Goal: Task Accomplishment & Management: Submit Hours

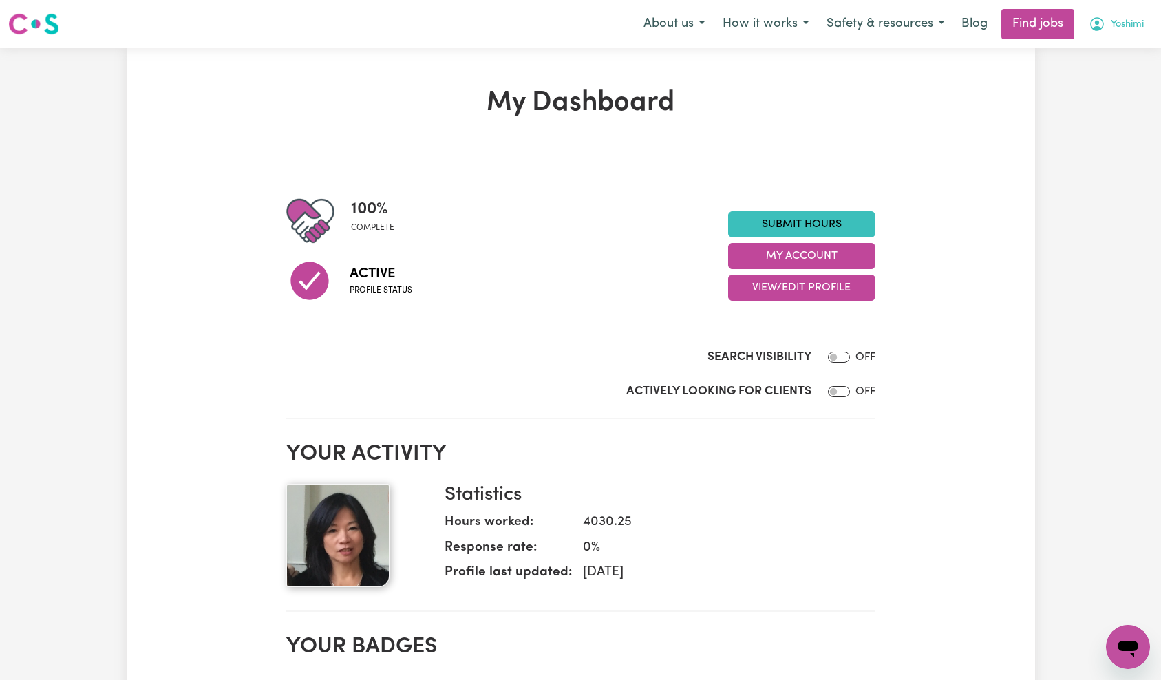
click at [1122, 34] on button "Yoshimi" at bounding box center [1116, 24] width 73 height 29
click at [1115, 54] on link "My Account" at bounding box center [1098, 54] width 109 height 26
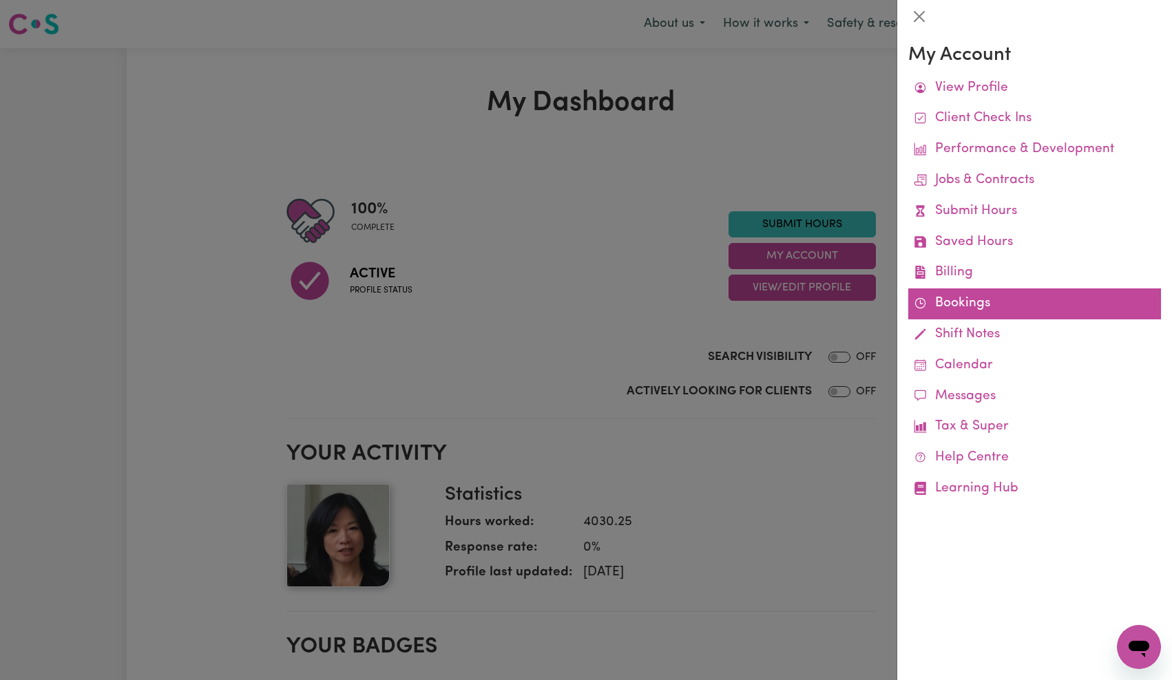
click at [958, 299] on link "Bookings" at bounding box center [1034, 303] width 253 height 31
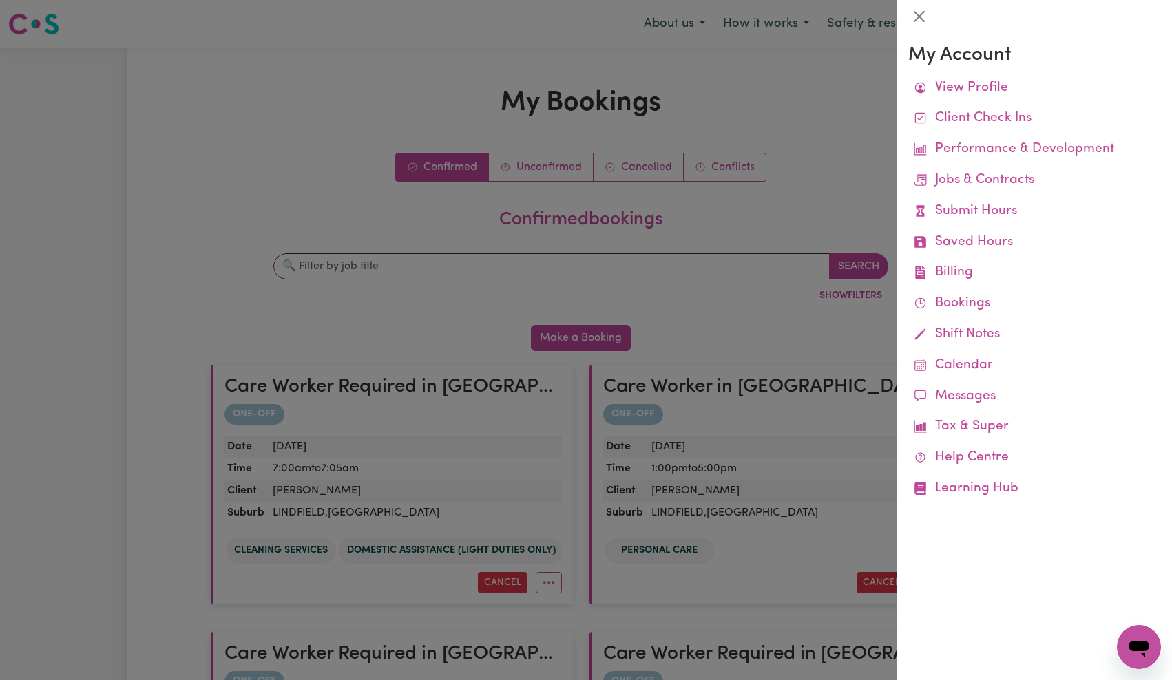
click at [566, 268] on div at bounding box center [586, 340] width 1172 height 680
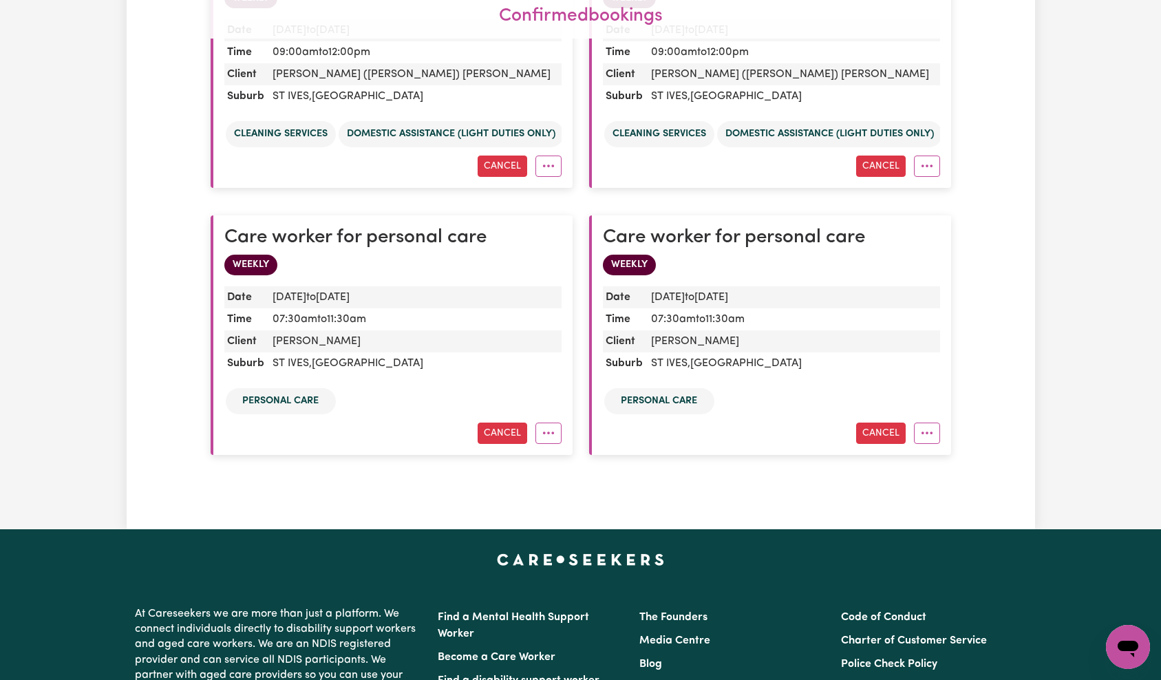
scroll to position [3887, 0]
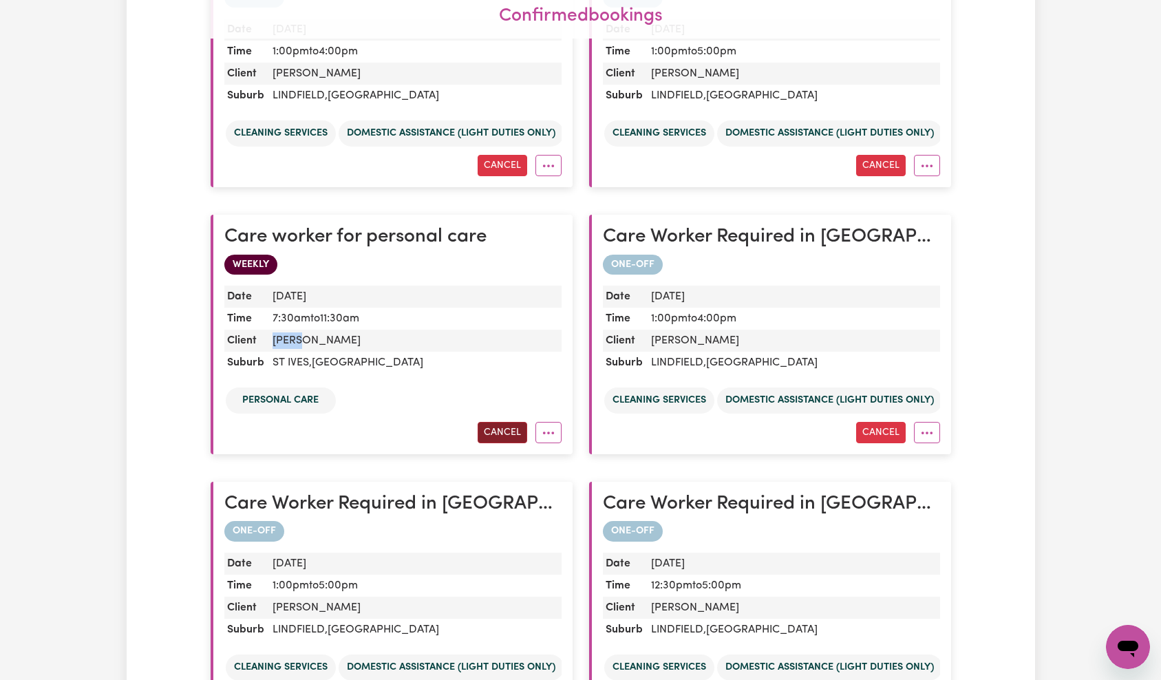
click at [509, 431] on button "Cancel" at bounding box center [503, 432] width 50 height 21
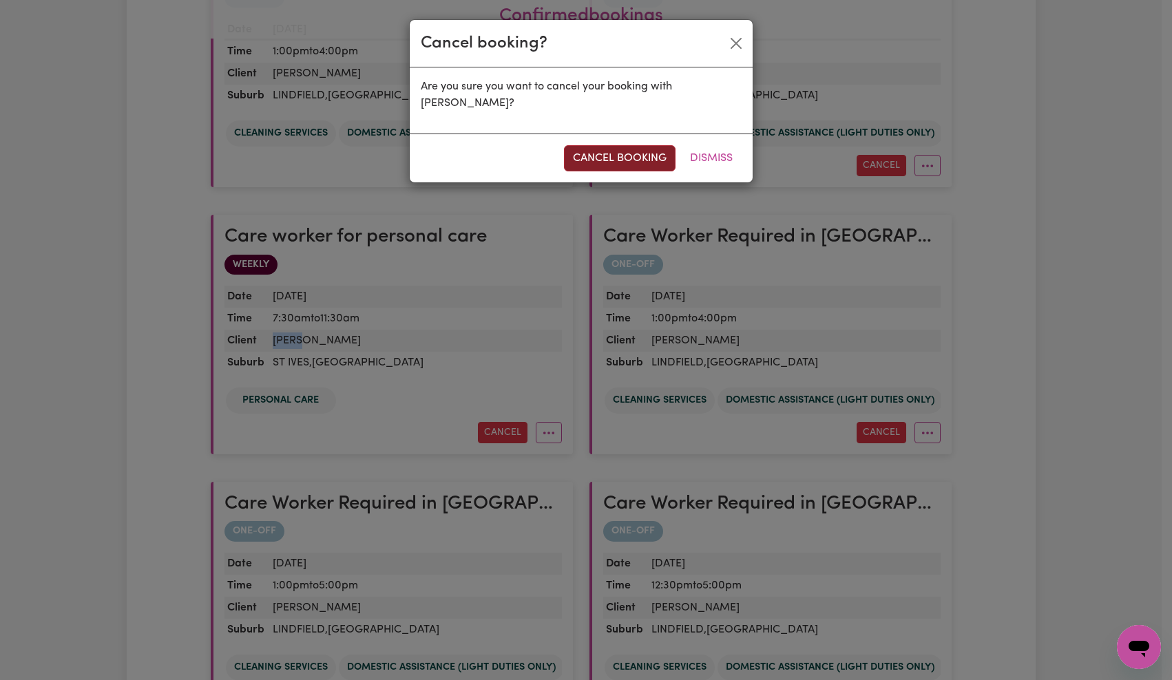
click at [636, 154] on button "cancel booking" at bounding box center [620, 158] width 112 height 26
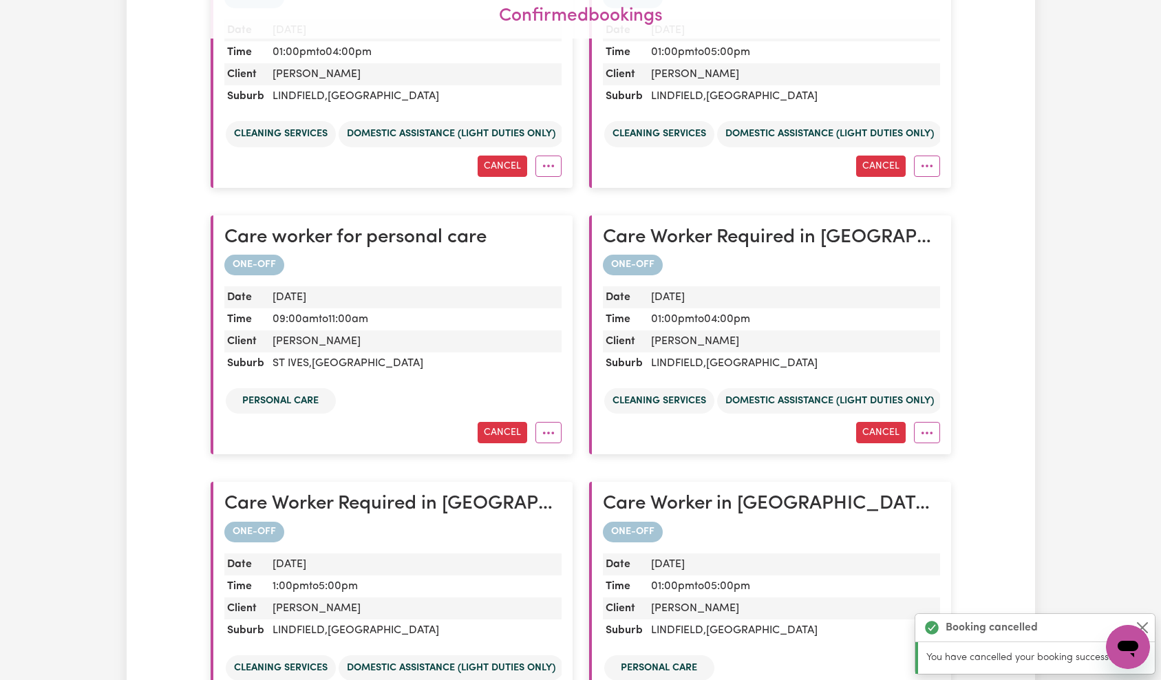
scroll to position [14298, 0]
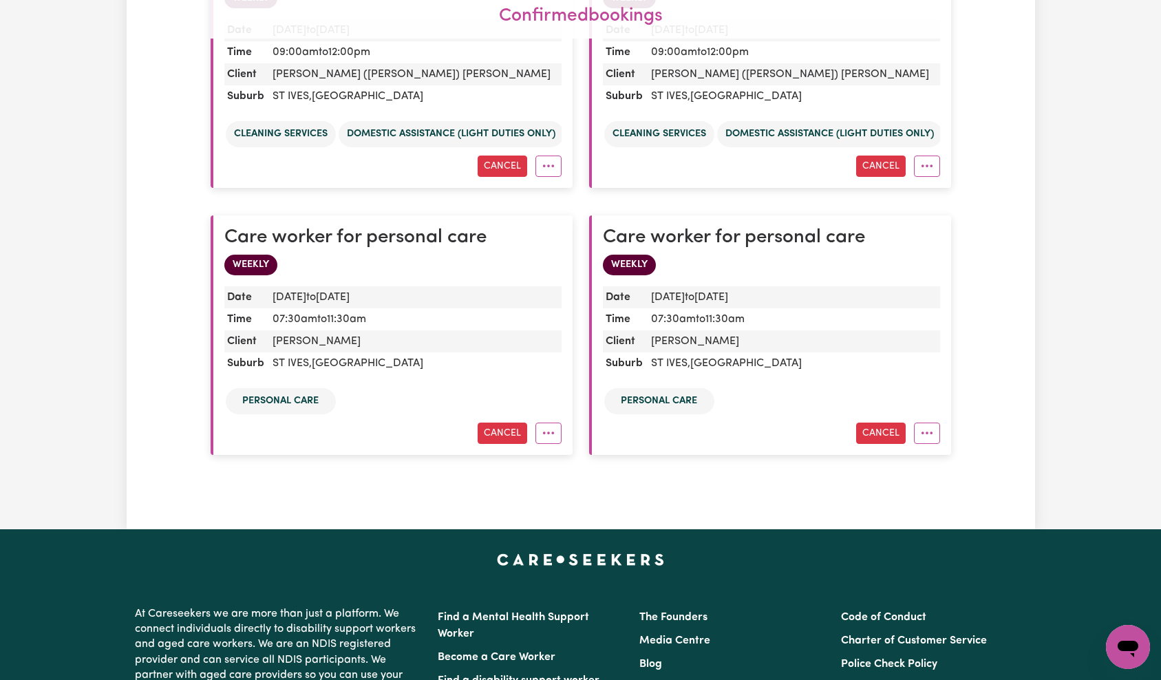
click at [531, 398] on ul "Personal care" at bounding box center [392, 401] width 337 height 32
click at [501, 436] on button "Cancel" at bounding box center [503, 433] width 50 height 21
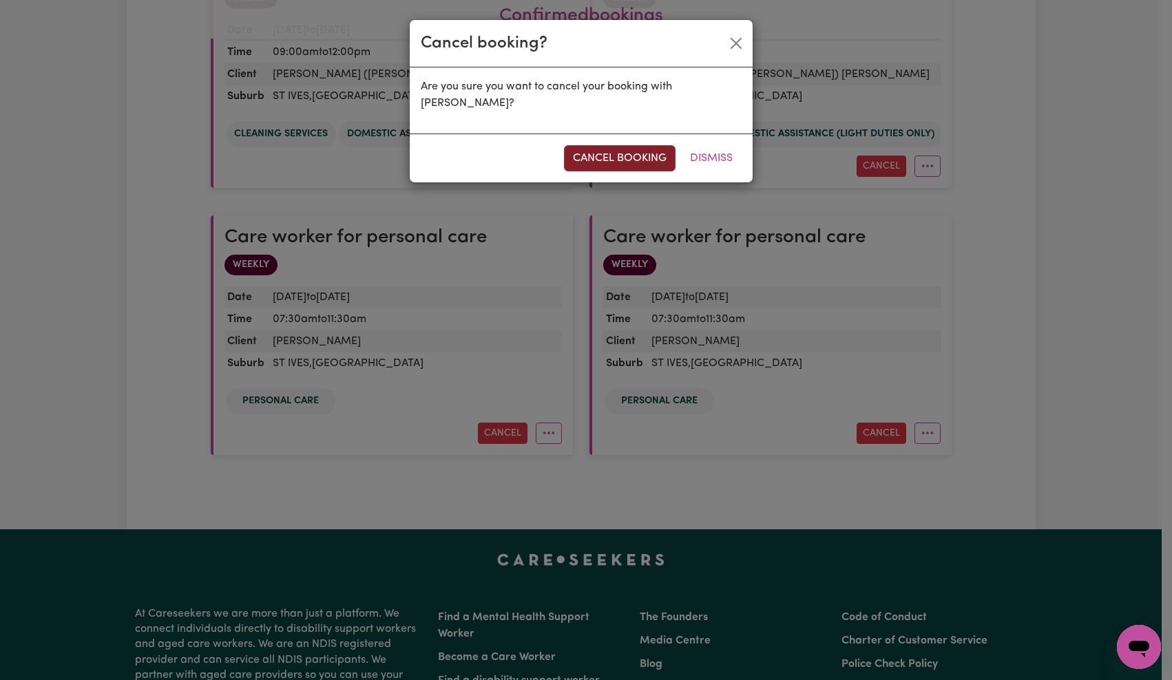
click at [642, 154] on button "cancel booking" at bounding box center [620, 158] width 112 height 26
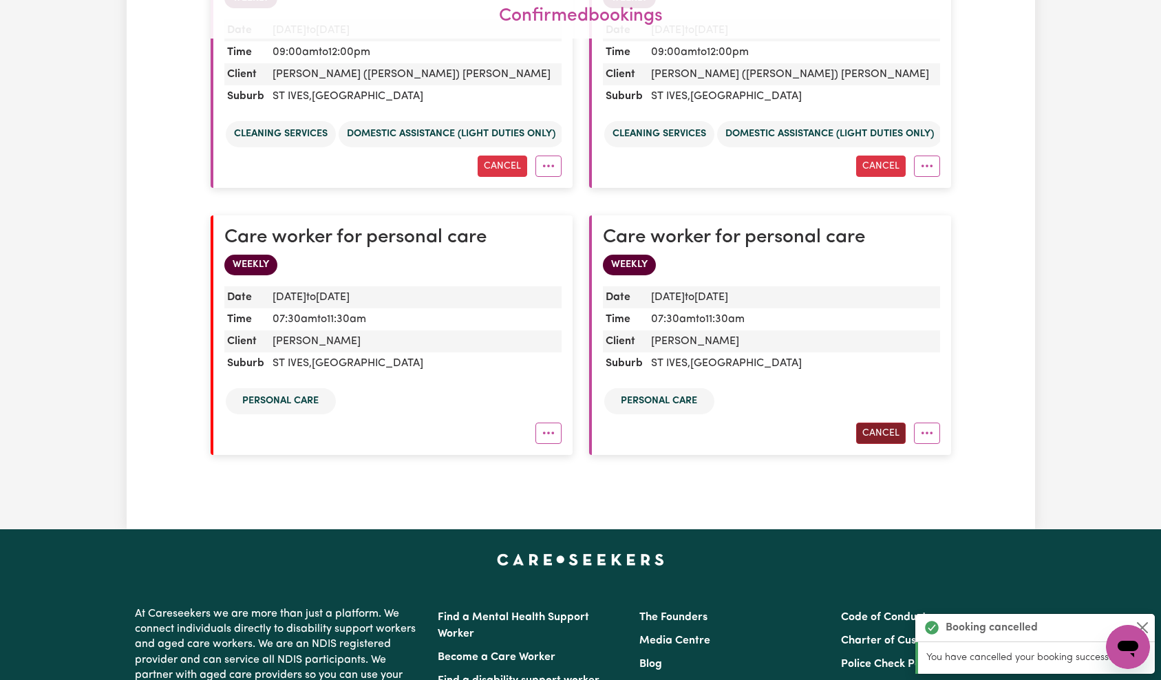
click at [889, 432] on button "Cancel" at bounding box center [881, 433] width 50 height 21
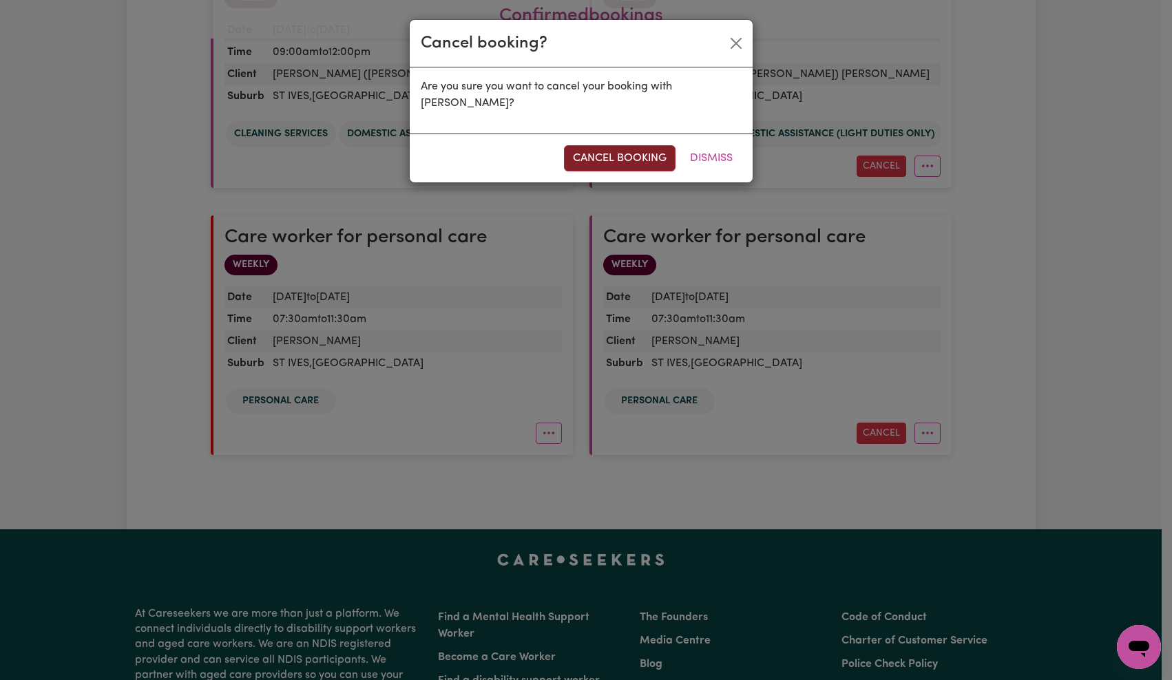
click at [637, 157] on button "cancel booking" at bounding box center [620, 158] width 112 height 26
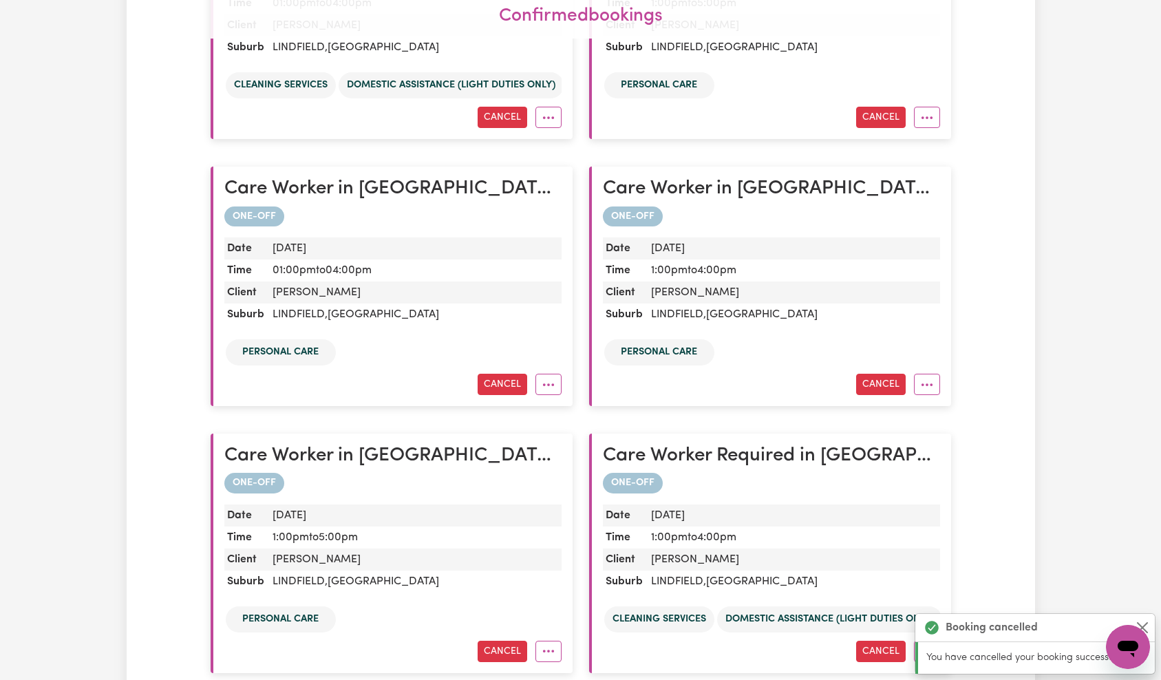
scroll to position [8065, 0]
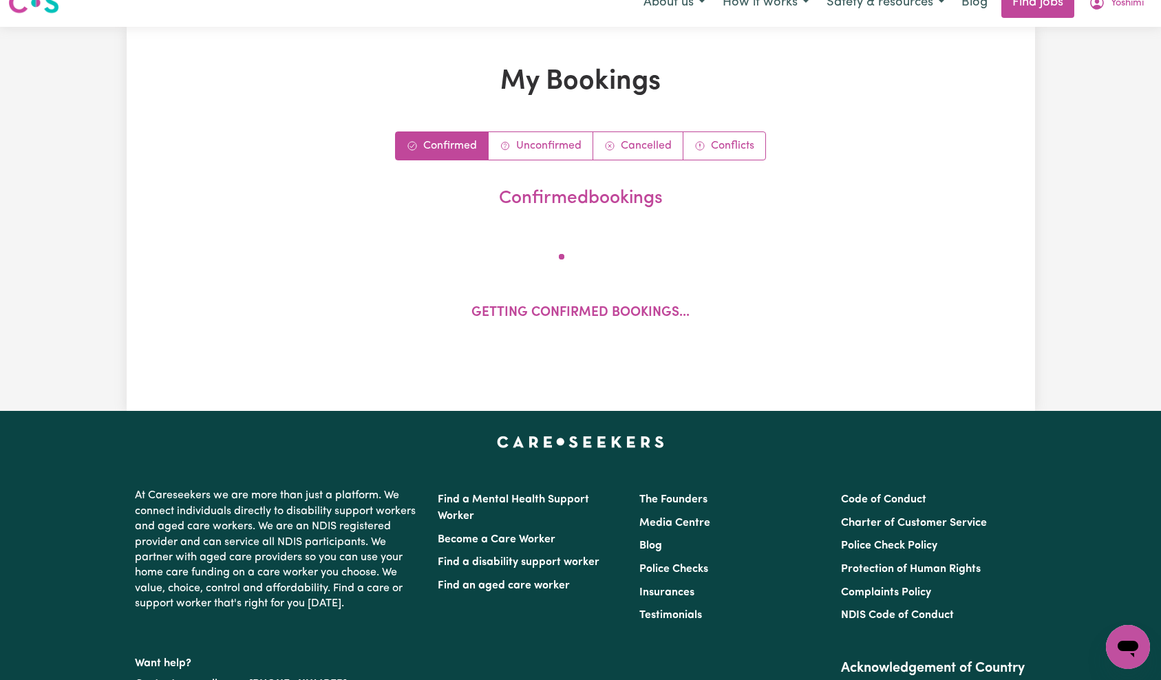
click at [1132, 31] on div "Menu About us How it works Safety & resources Blog Find jobs Yoshimi My Booking…" at bounding box center [580, 469] width 1161 height 980
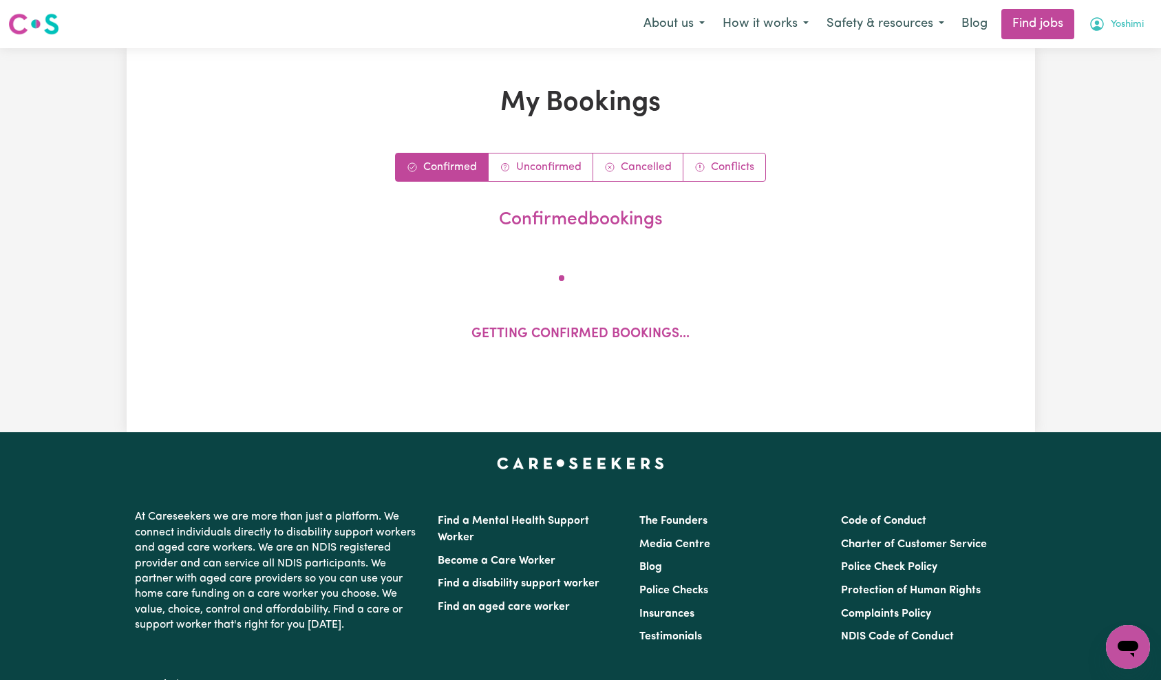
click at [1125, 27] on span "Yoshimi" at bounding box center [1127, 24] width 33 height 15
click at [1114, 51] on link "My Account" at bounding box center [1098, 54] width 109 height 26
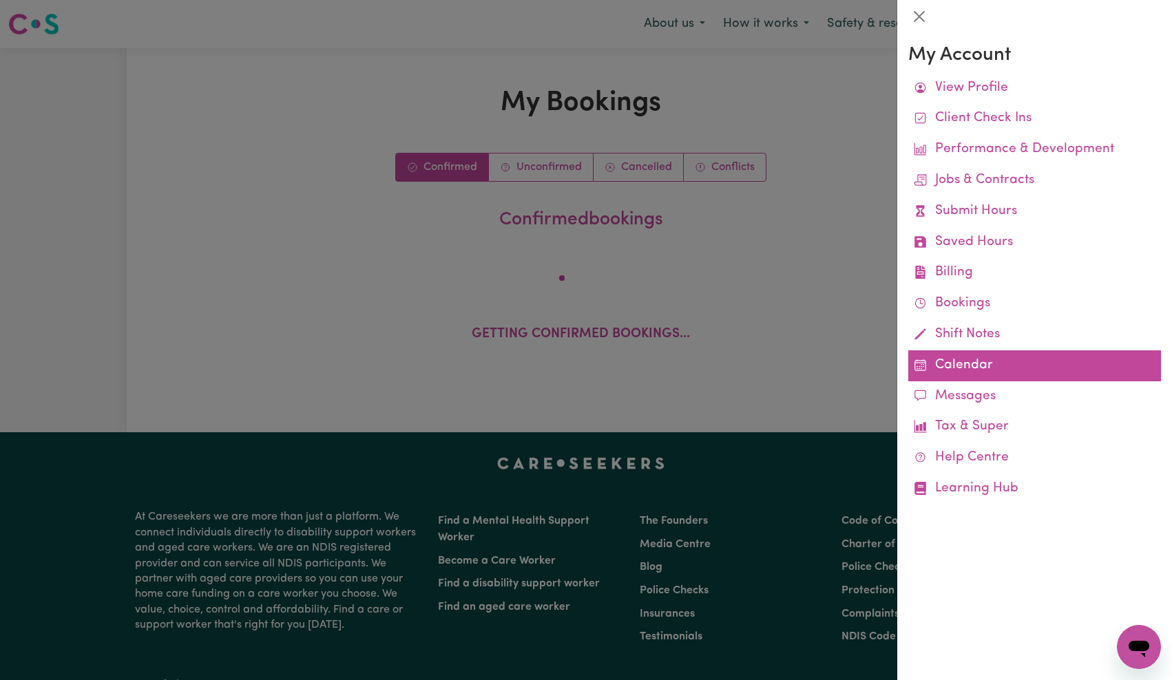
click at [944, 359] on link "Calendar" at bounding box center [1034, 365] width 253 height 31
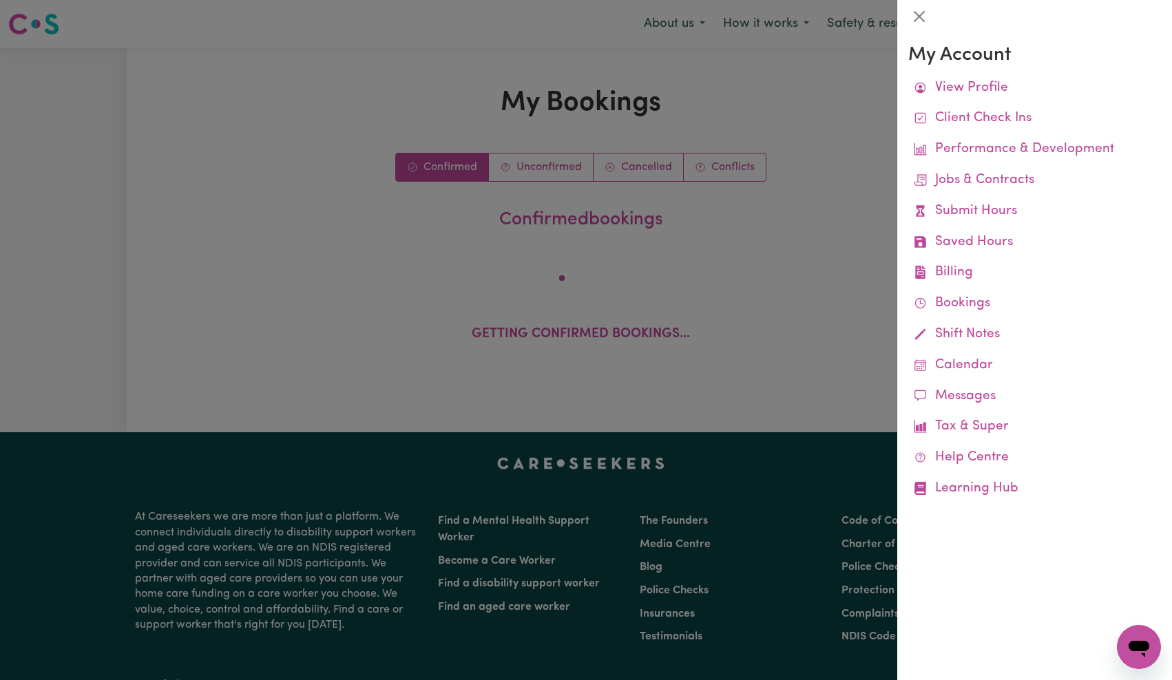
click at [718, 143] on div at bounding box center [586, 340] width 1172 height 680
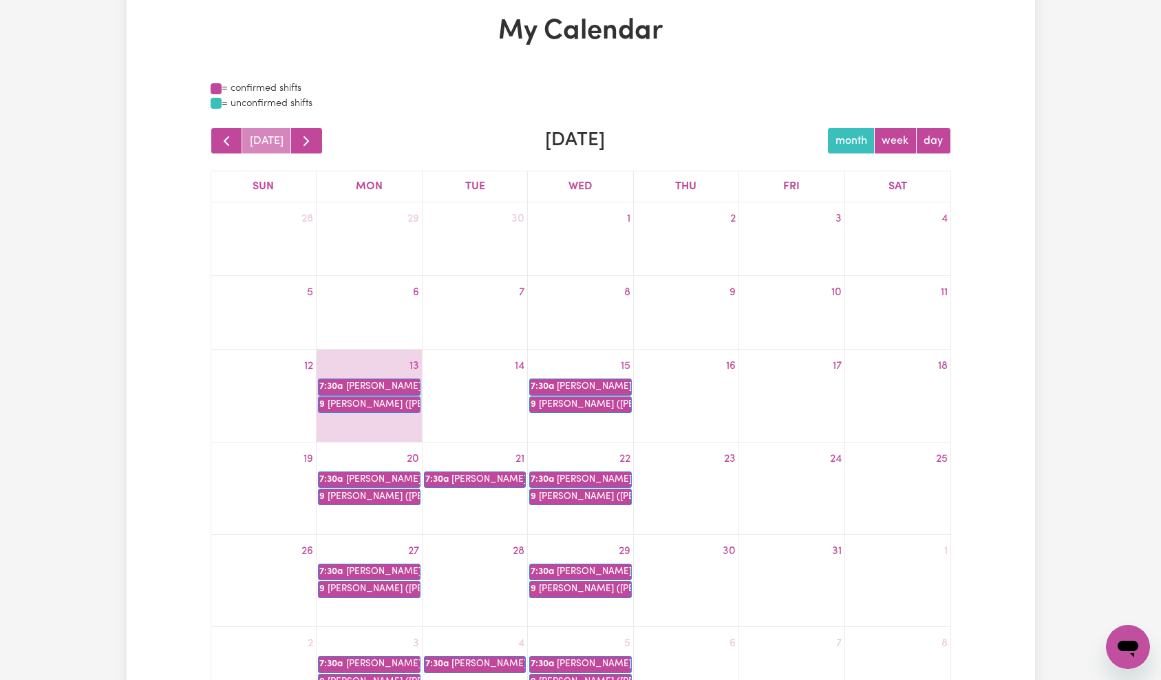
scroll to position [190, 0]
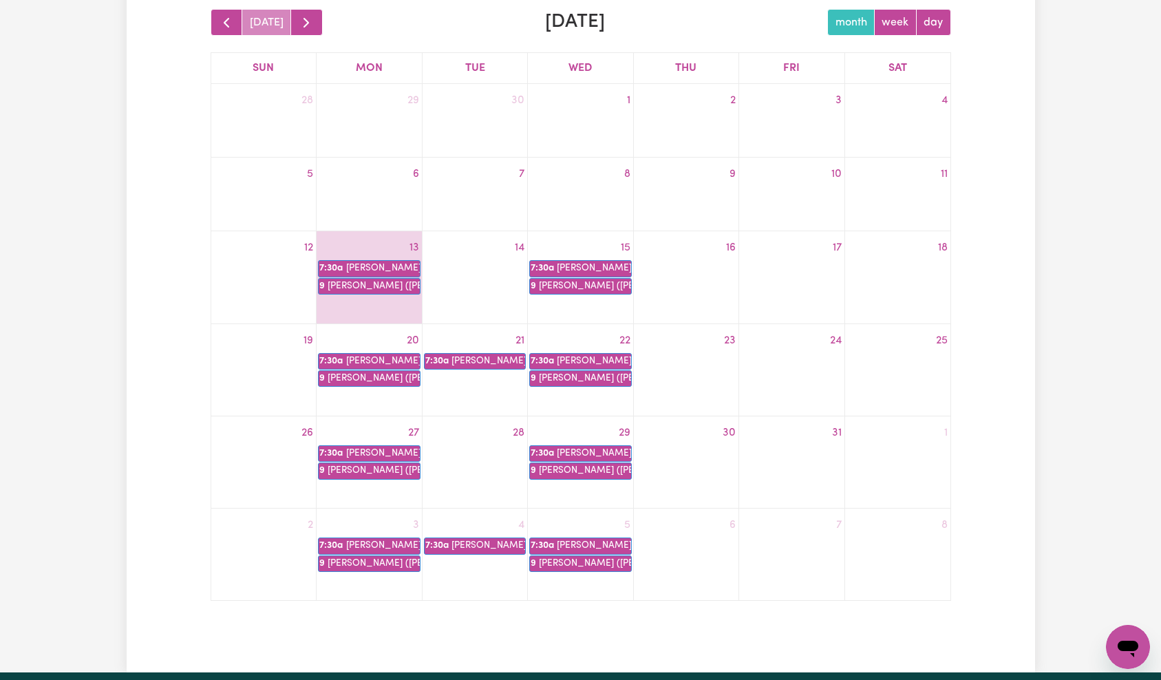
click at [503, 303] on div "14" at bounding box center [475, 277] width 105 height 81
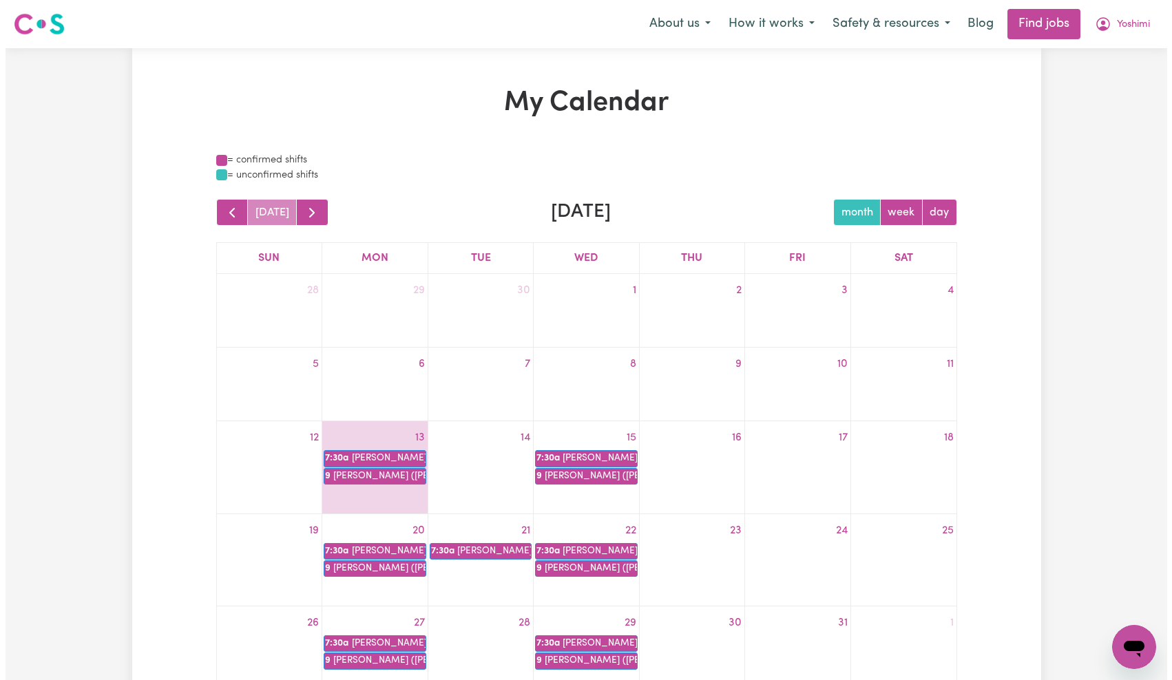
scroll to position [300, 0]
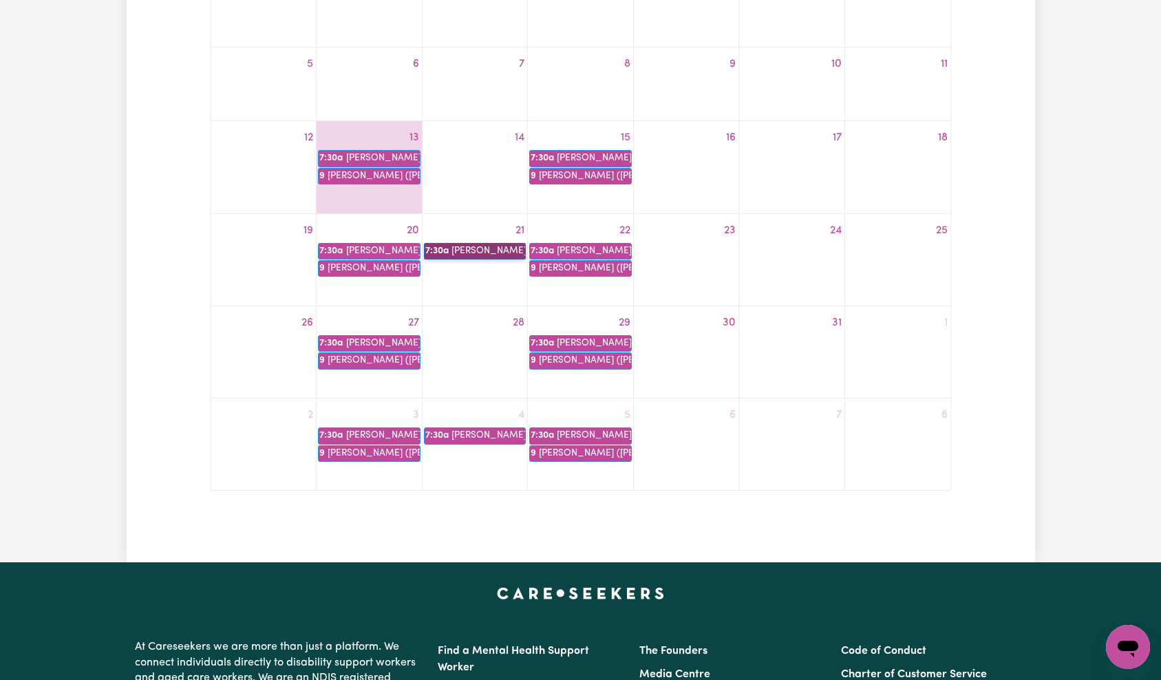
click at [493, 246] on link "7:30a Dorothy Ainsworth" at bounding box center [475, 251] width 102 height 17
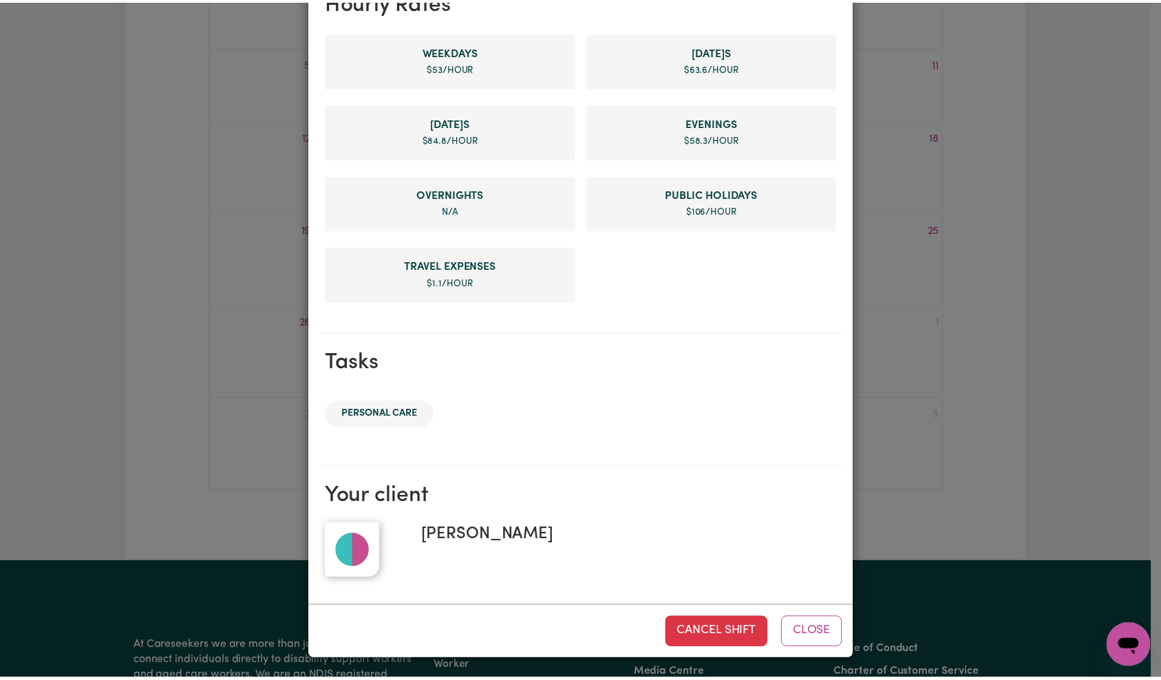
scroll to position [0, 0]
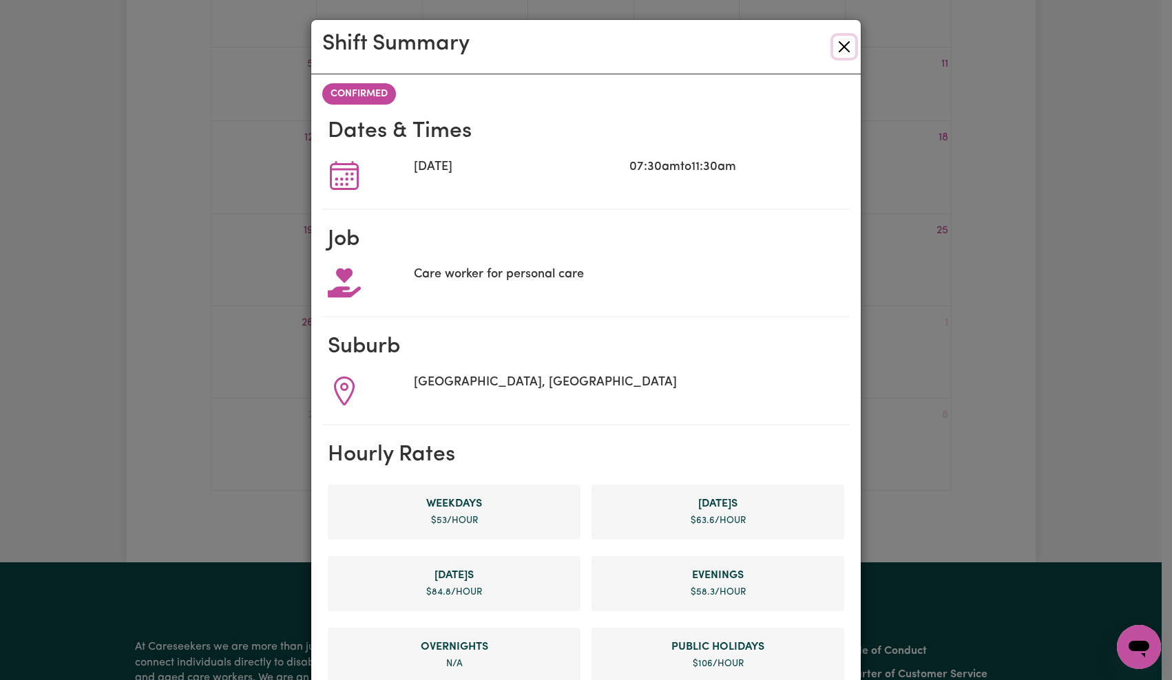
click at [838, 41] on button "Close" at bounding box center [844, 47] width 22 height 22
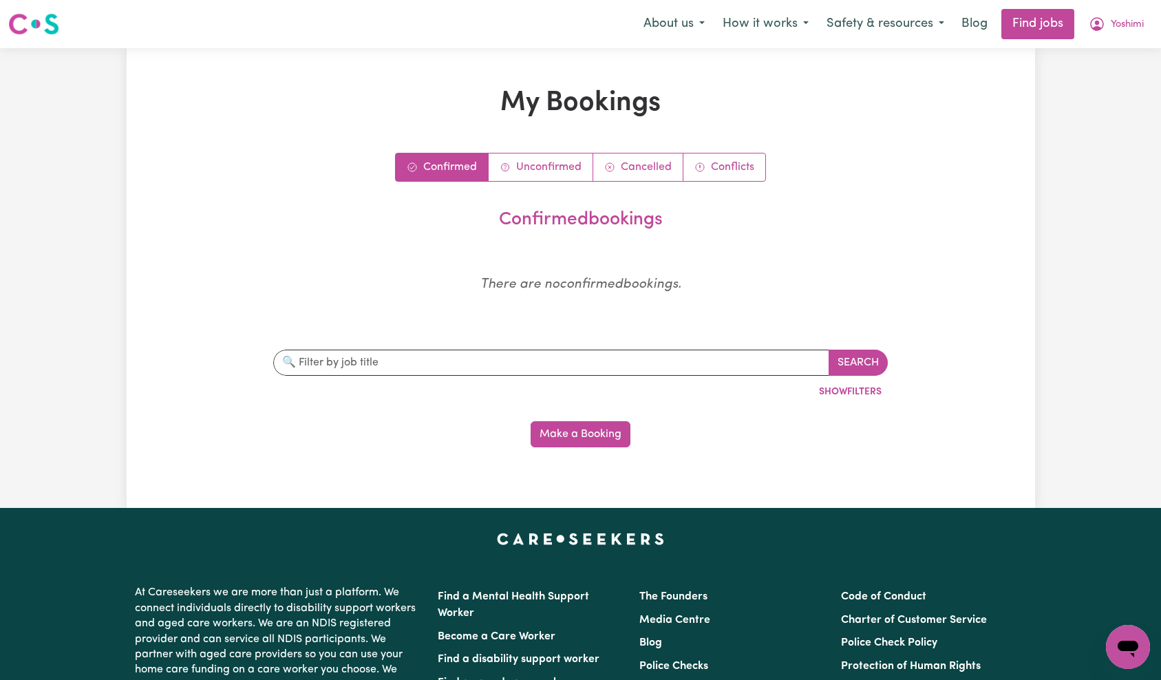
click at [896, 202] on div "Confirmed Unconfirmed Cancelled Conflicts confirmed bookings There are no confi…" at bounding box center [581, 300] width 741 height 295
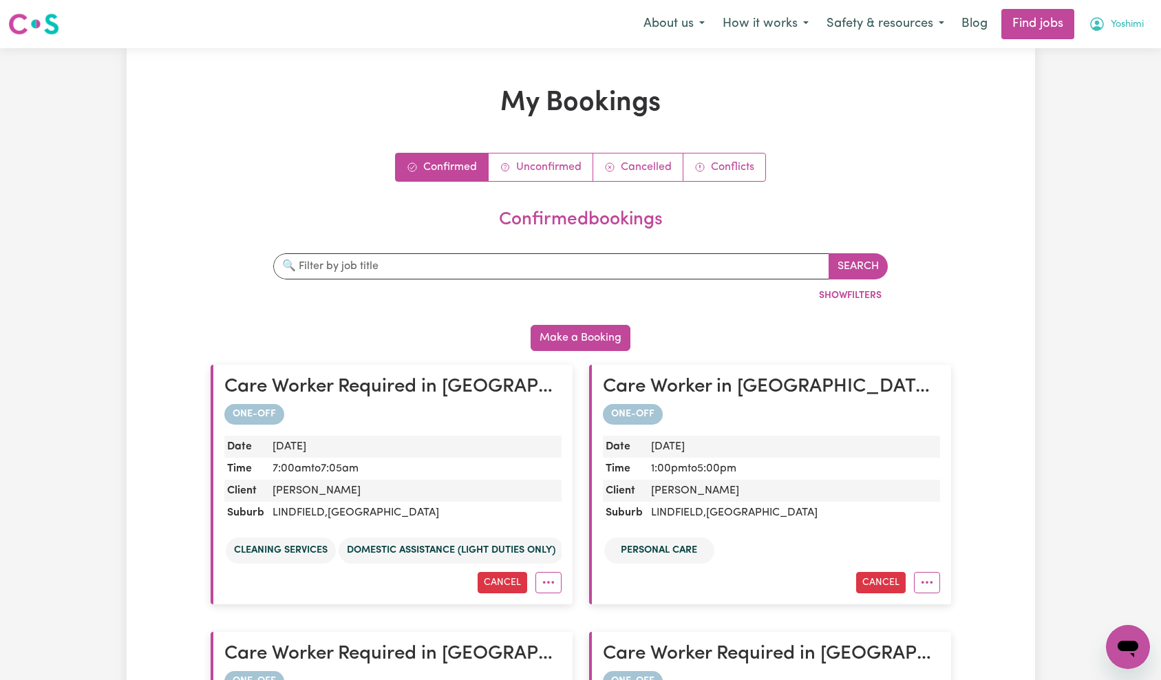
click at [1141, 27] on button "Yoshimi" at bounding box center [1116, 24] width 73 height 29
click at [1122, 50] on link "My Account" at bounding box center [1098, 54] width 109 height 26
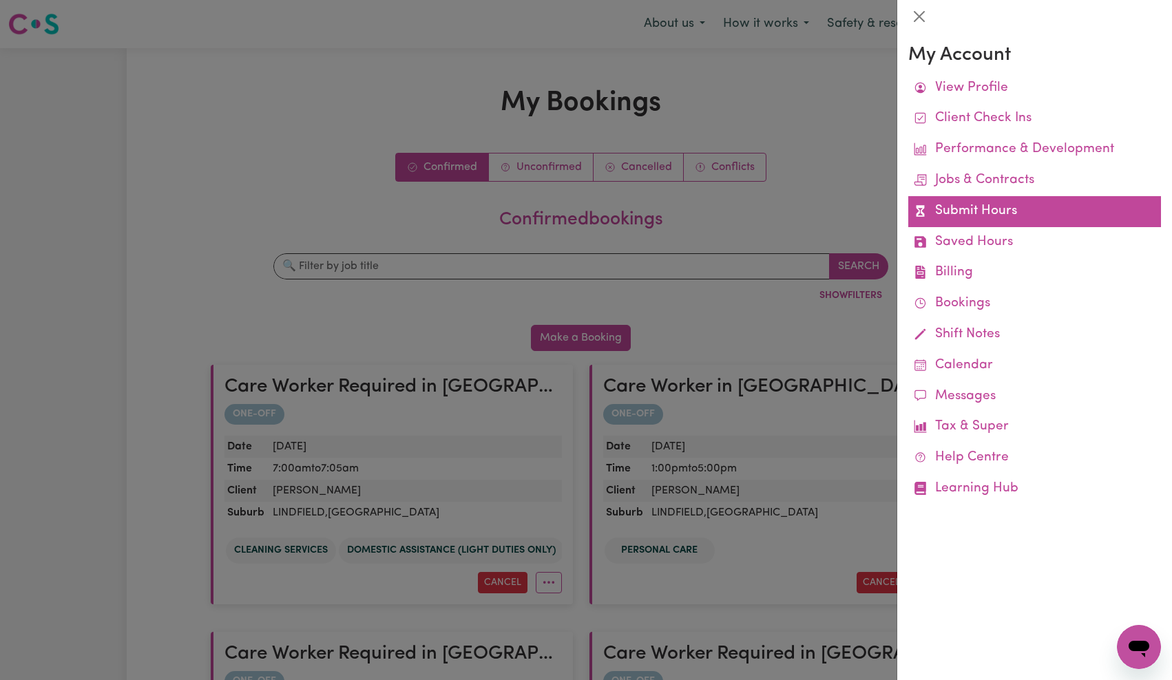
click at [967, 216] on link "Submit Hours" at bounding box center [1034, 211] width 253 height 31
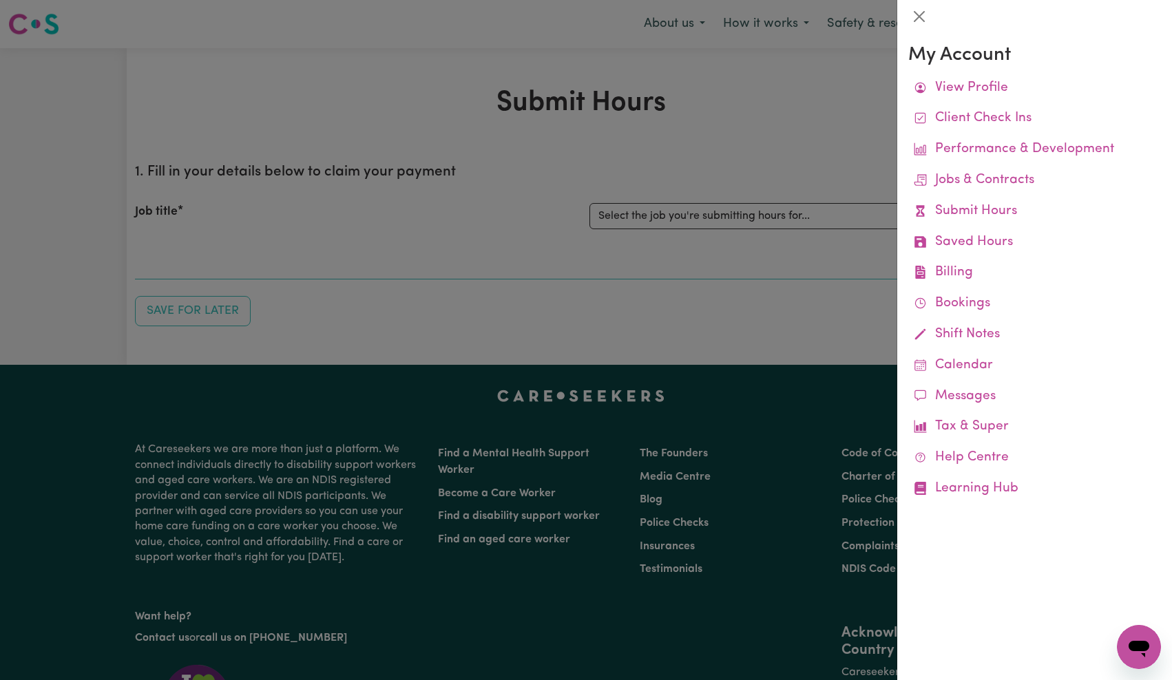
click at [722, 184] on div at bounding box center [586, 340] width 1172 height 680
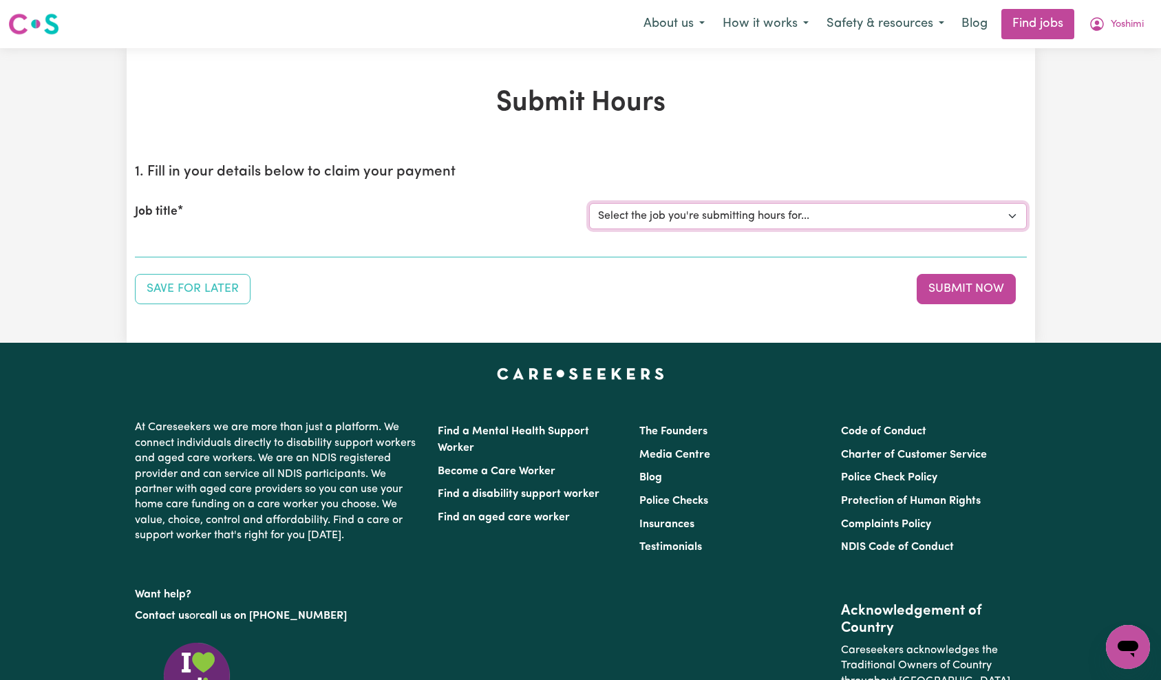
click at [719, 222] on select "Select the job you're submitting hours for... [[PERSON_NAME] ([PERSON_NAME]) [P…" at bounding box center [808, 216] width 438 height 26
select select "5648"
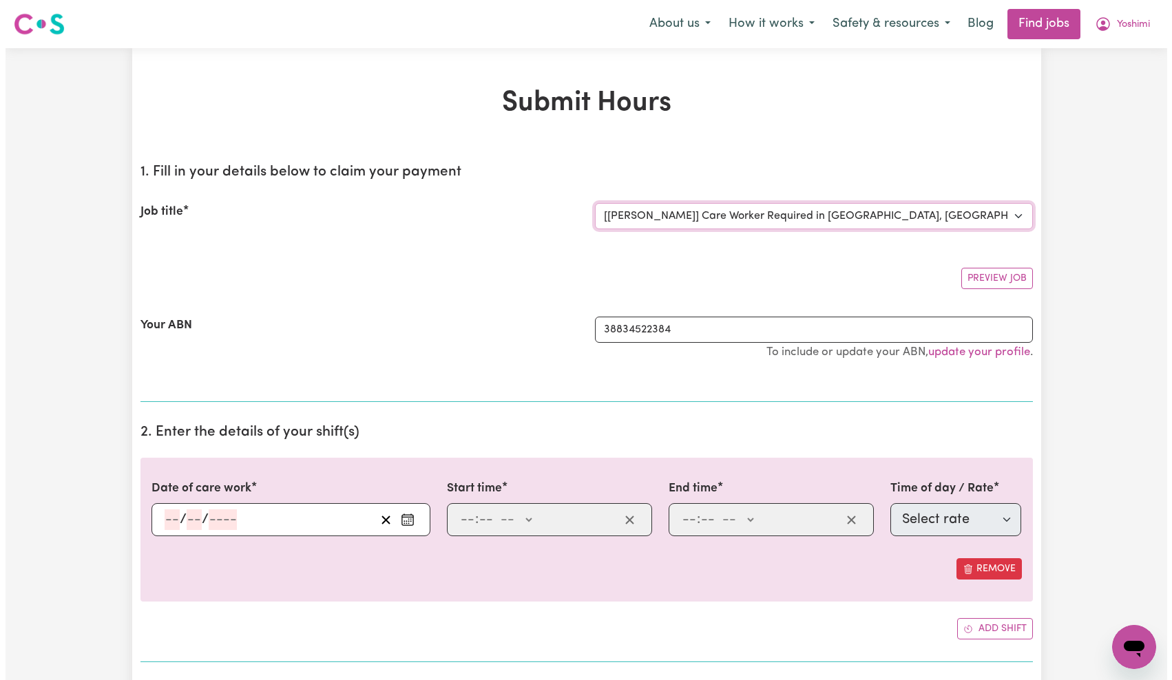
scroll to position [167, 0]
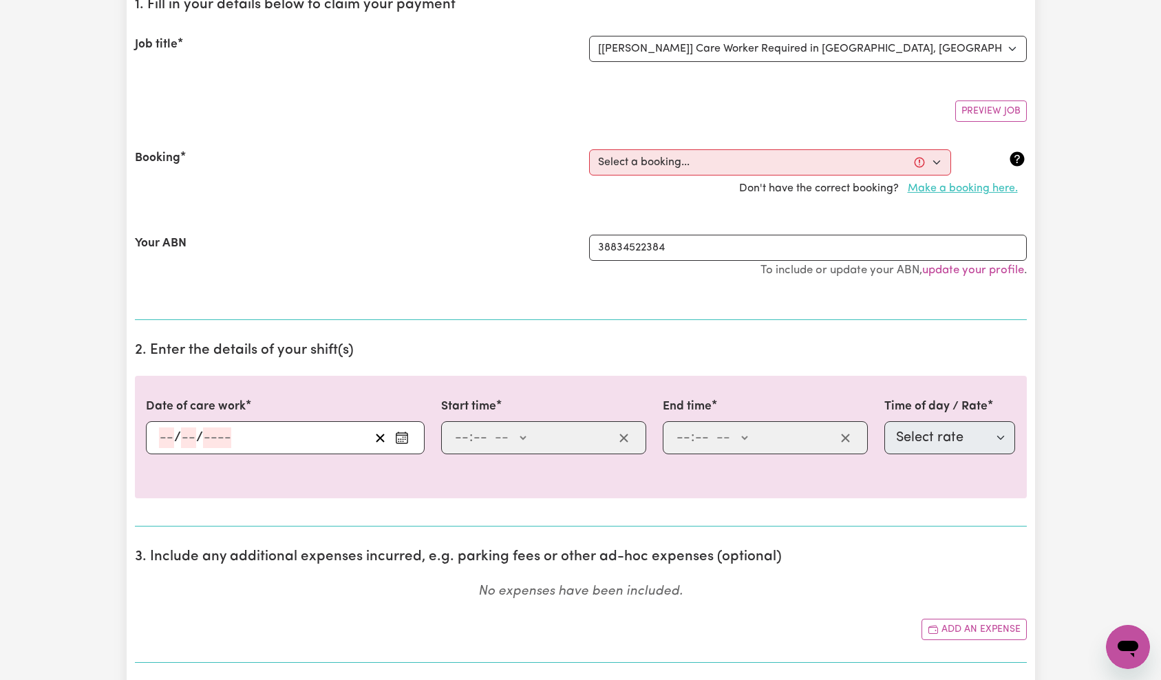
click at [946, 189] on button "Make a booking here." at bounding box center [963, 189] width 128 height 26
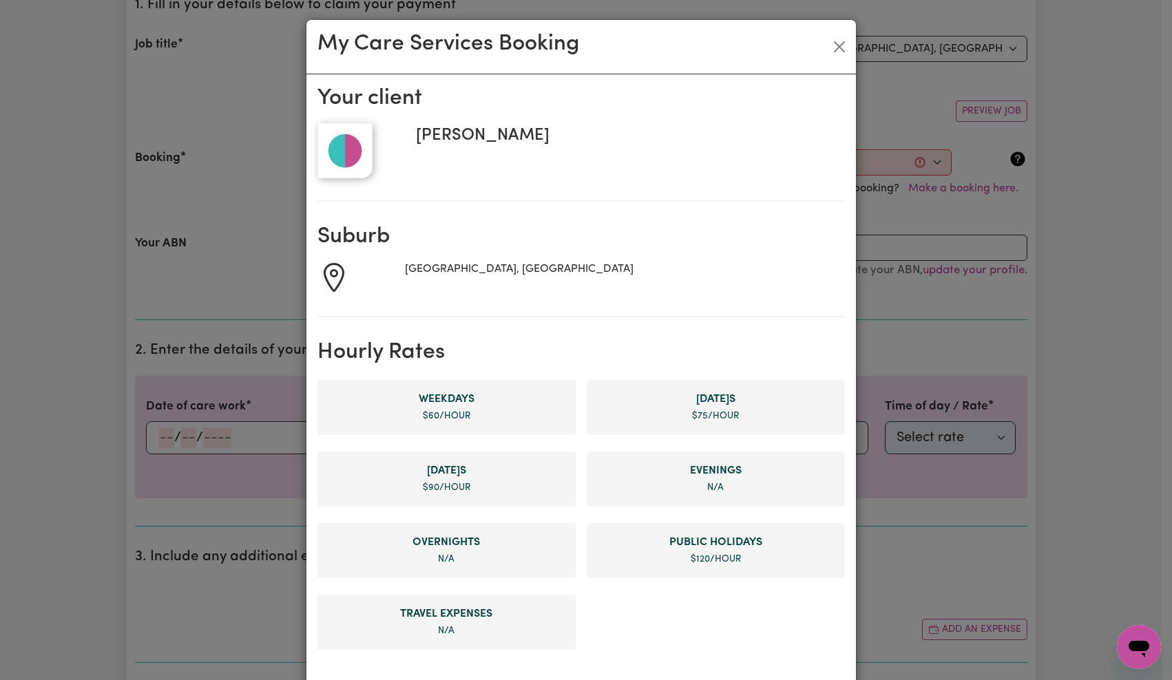
scroll to position [522, 0]
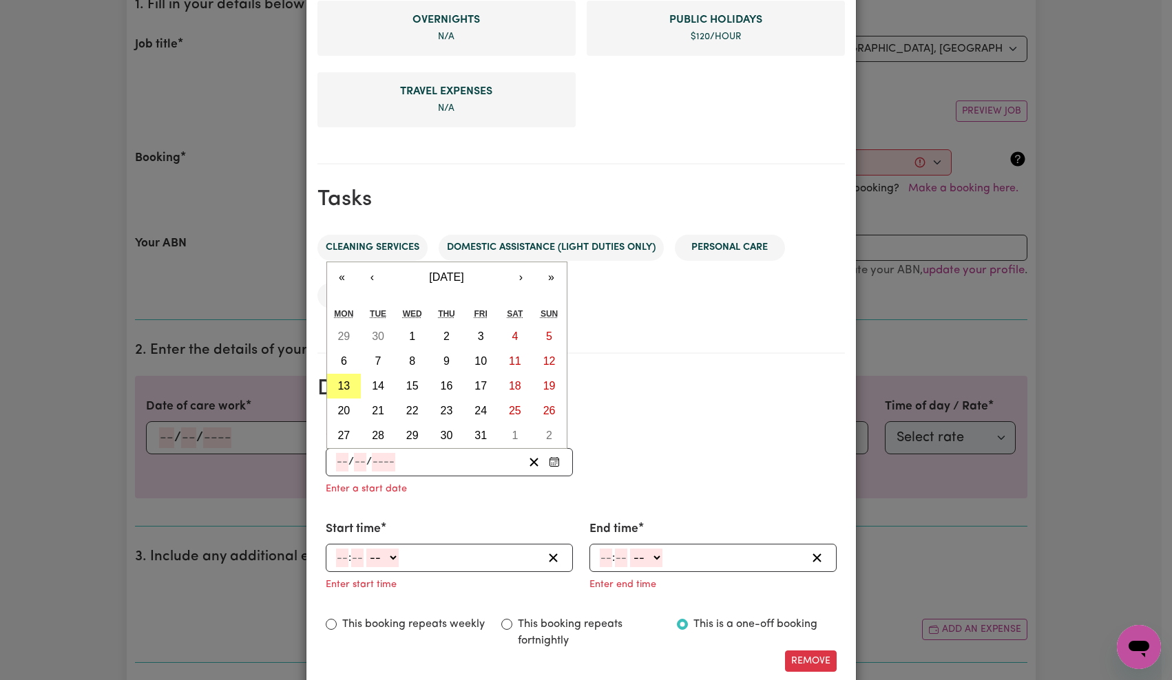
click at [374, 469] on input "number" at bounding box center [383, 462] width 23 height 19
click at [375, 388] on abbr "14" at bounding box center [378, 386] width 12 height 12
type input "2025-10-14"
type input "14"
type input "10"
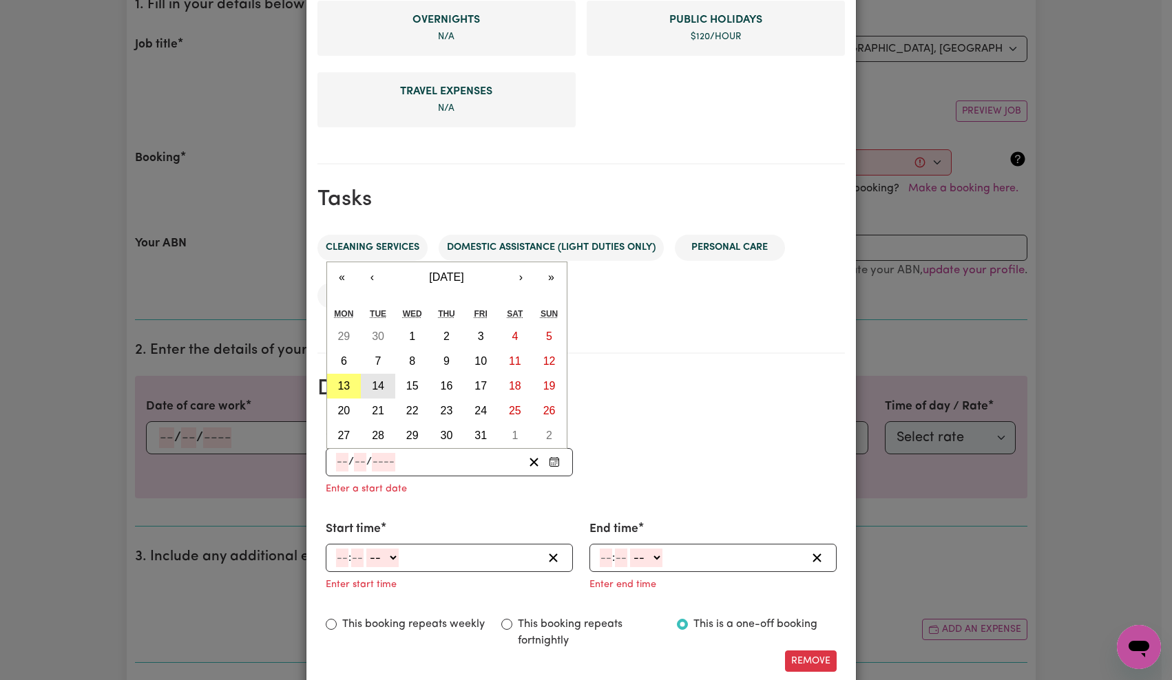
type input "2025"
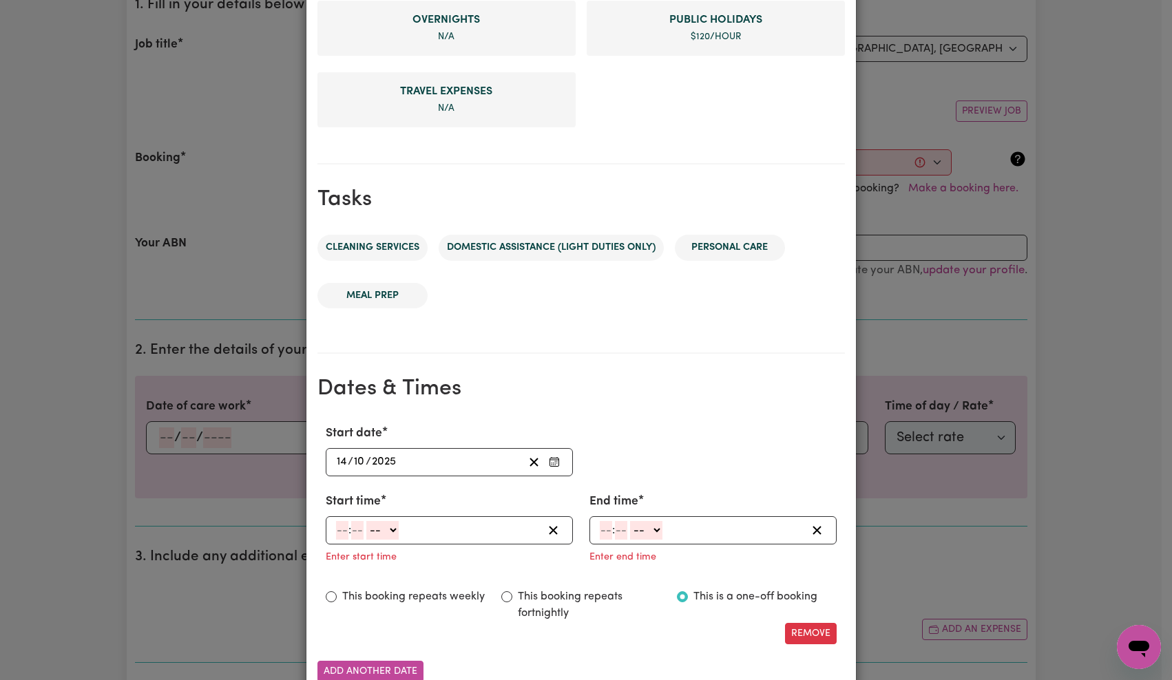
click at [337, 531] on input "number" at bounding box center [342, 530] width 12 height 19
type input "9"
type input "0"
select select "am"
type input "09:00"
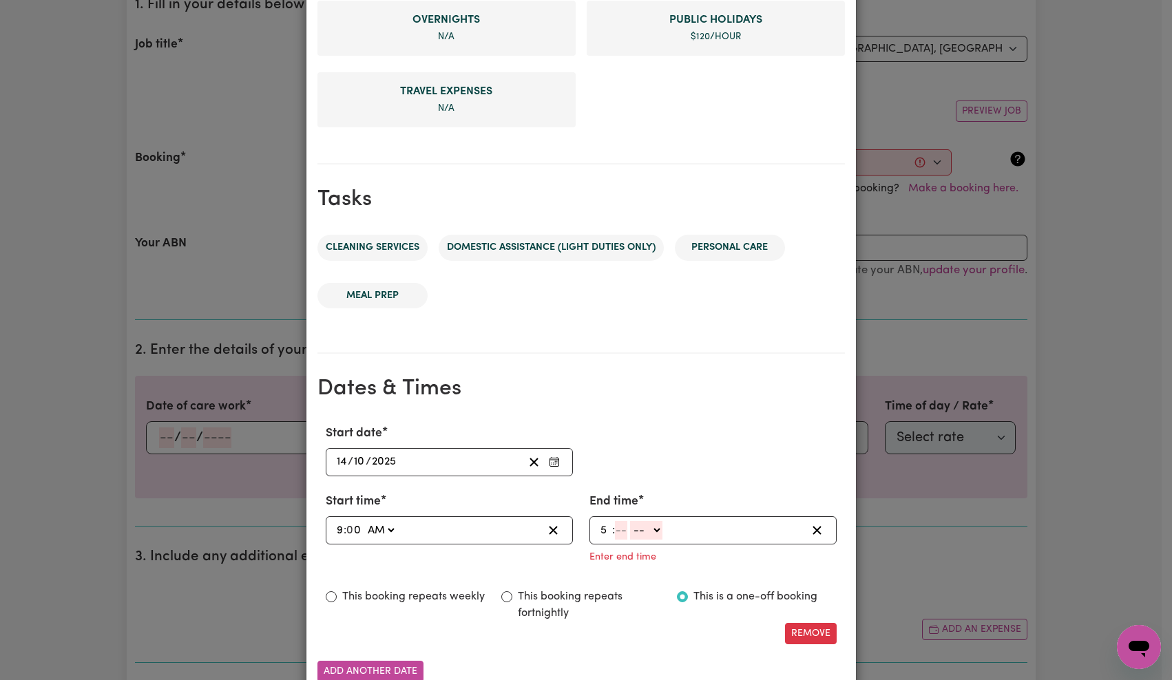
type input "5"
type input "0"
select select "pm"
type input "17:00"
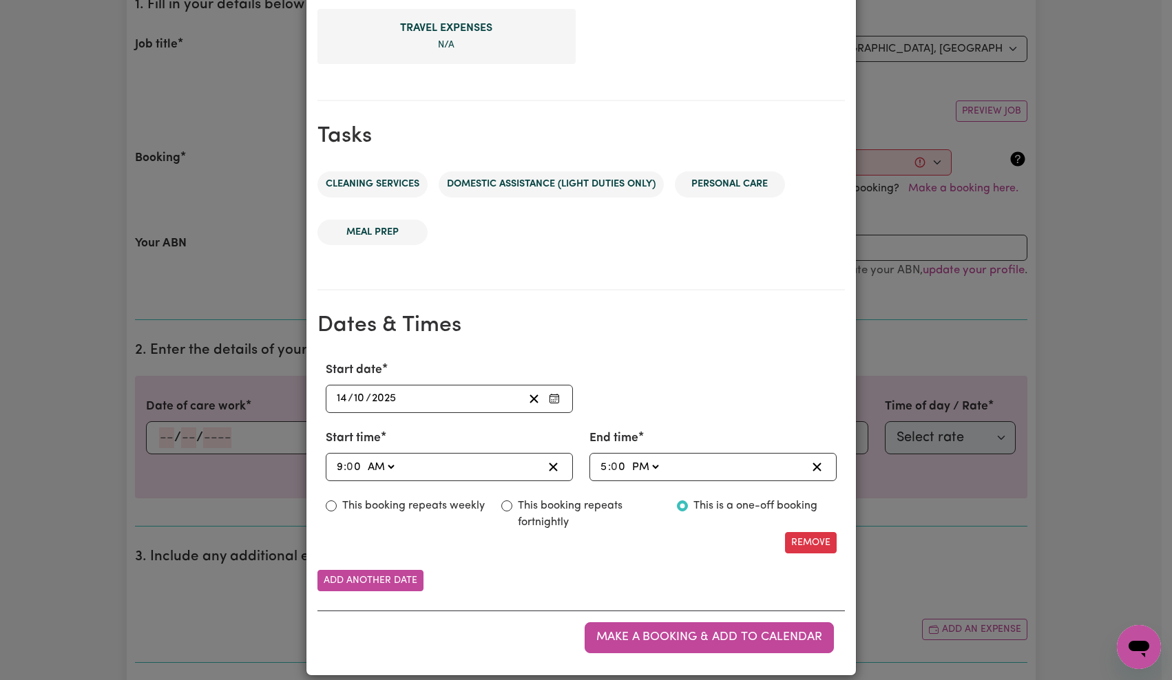
scroll to position [601, 0]
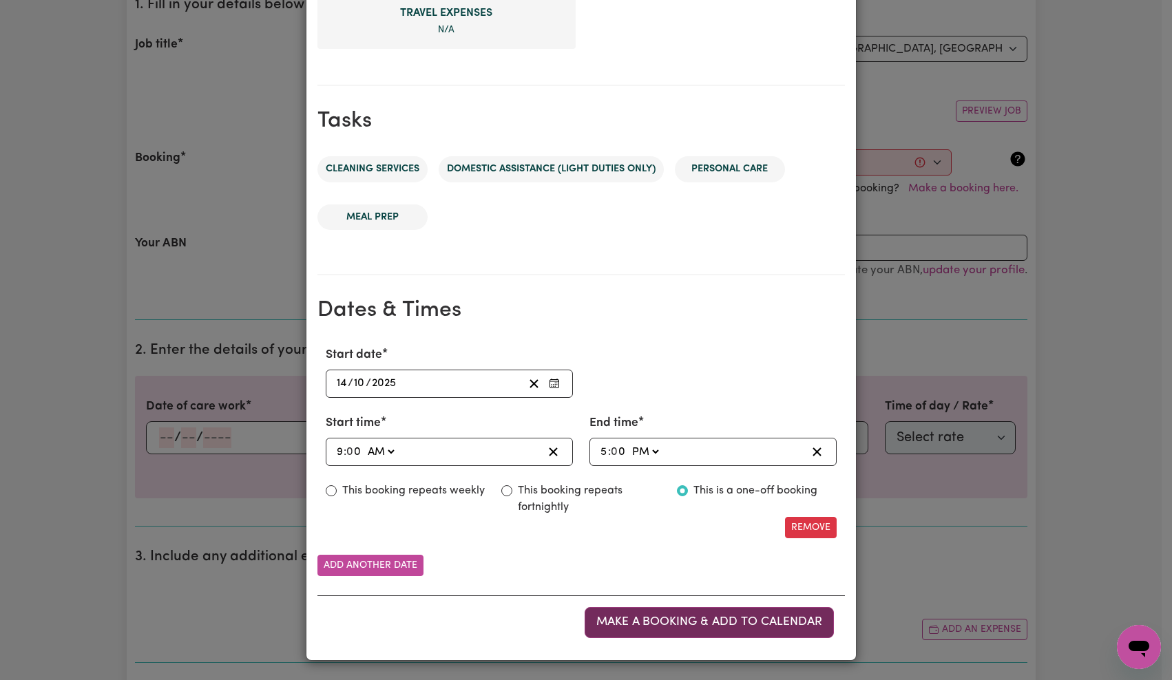
click at [707, 626] on span "Make a booking & add to calendar" at bounding box center [709, 622] width 226 height 12
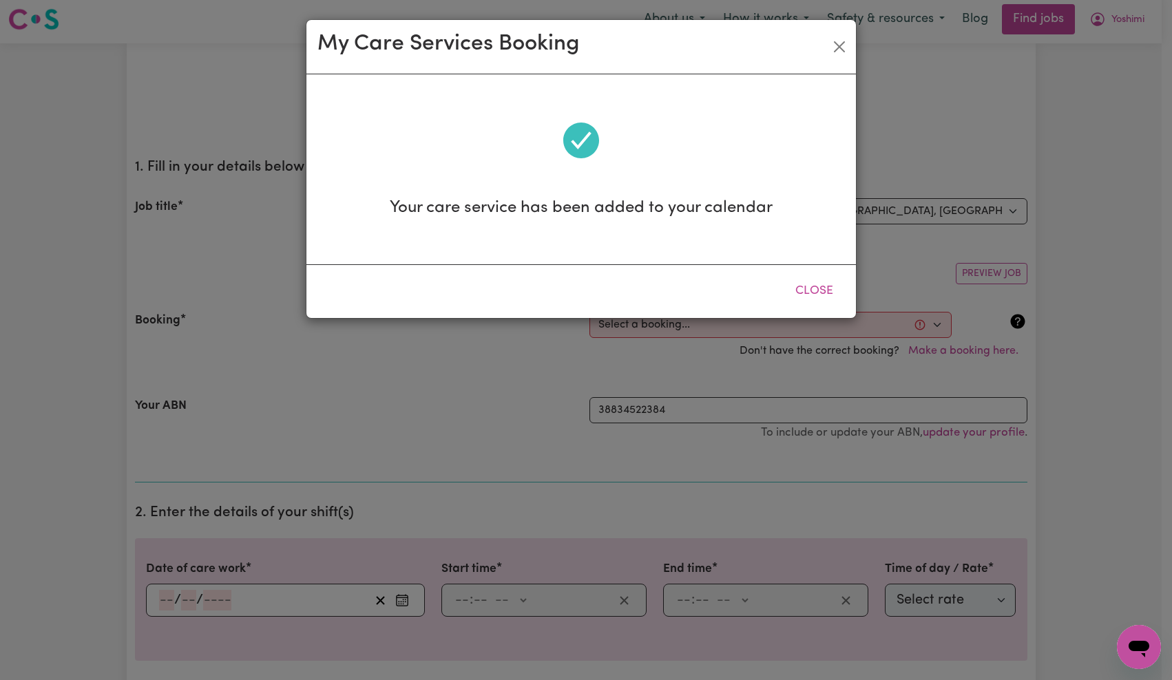
scroll to position [0, 0]
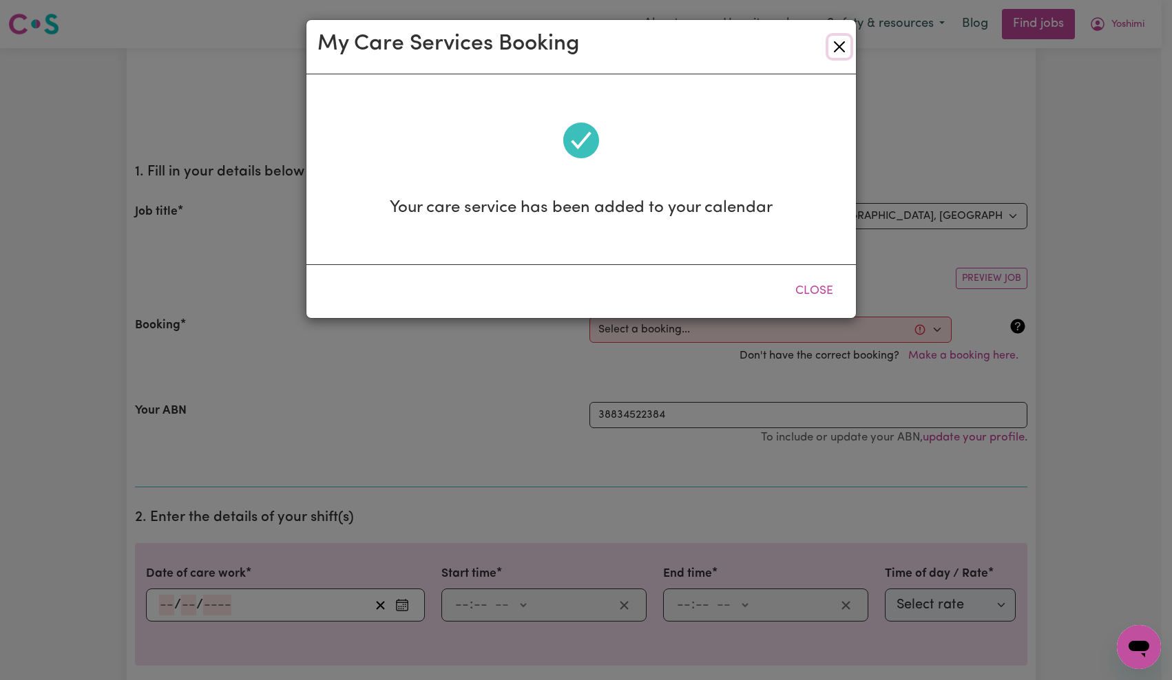
click at [847, 37] on button "Close" at bounding box center [839, 47] width 22 height 22
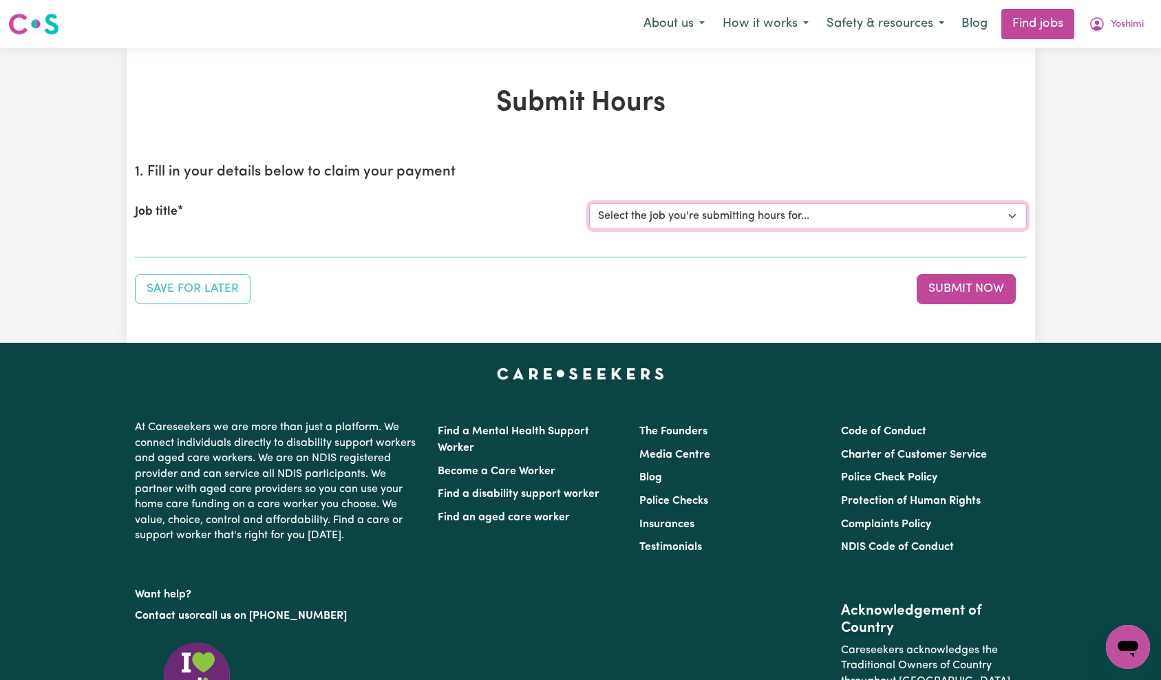
click at [821, 212] on select "Select the job you're submitting hours for... [[PERSON_NAME] ([PERSON_NAME]) [P…" at bounding box center [808, 216] width 438 height 26
select select "5648"
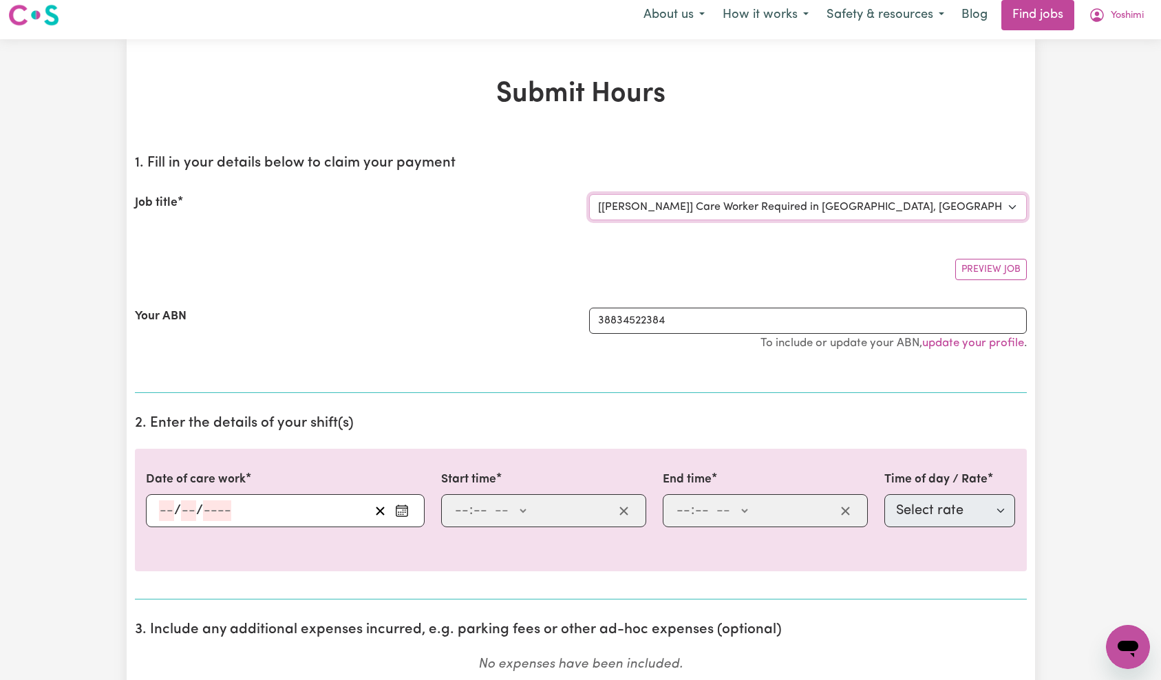
scroll to position [18, 0]
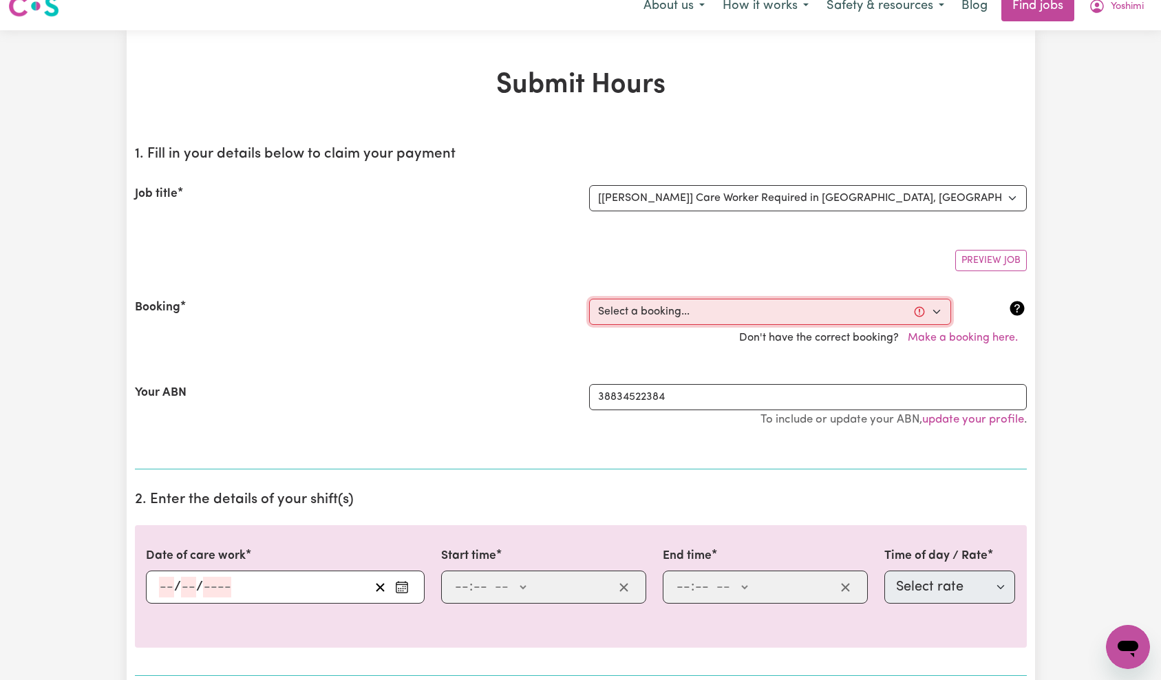
click at [774, 309] on select "Select a booking... [DATE] 07:30am to 08:30am (RECURRING) [DATE] 07:30am to 08:…" at bounding box center [770, 312] width 362 height 26
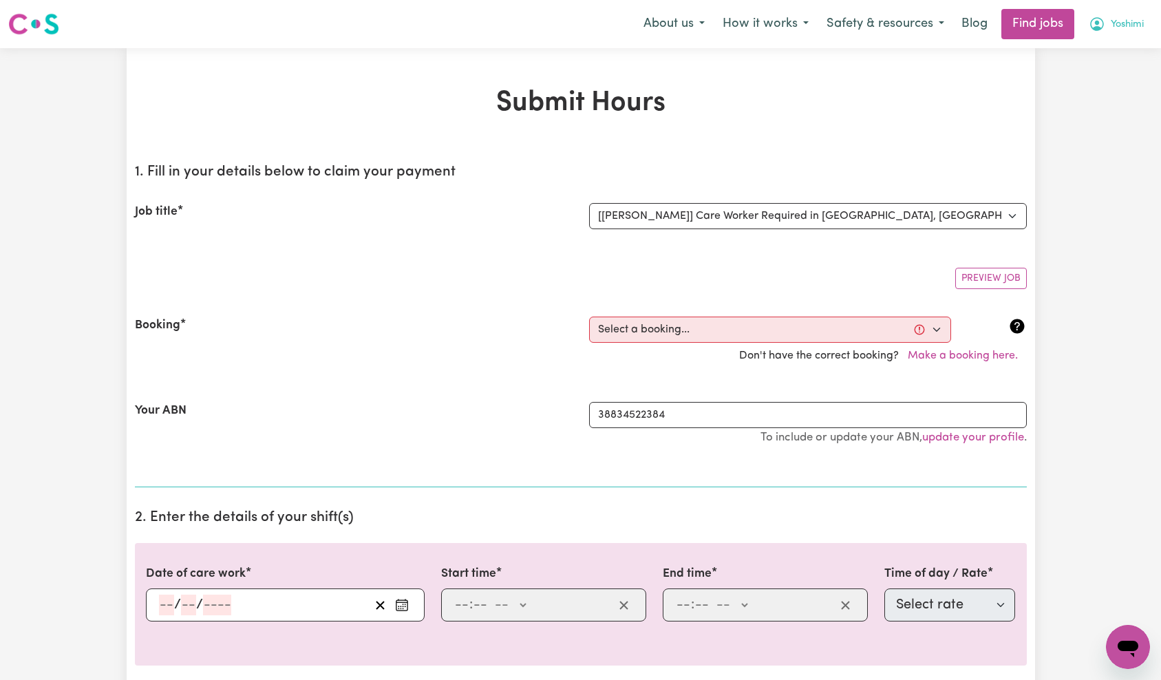
click at [1135, 26] on span "Yoshimi" at bounding box center [1127, 24] width 33 height 15
click at [1117, 49] on link "My Account" at bounding box center [1098, 54] width 109 height 26
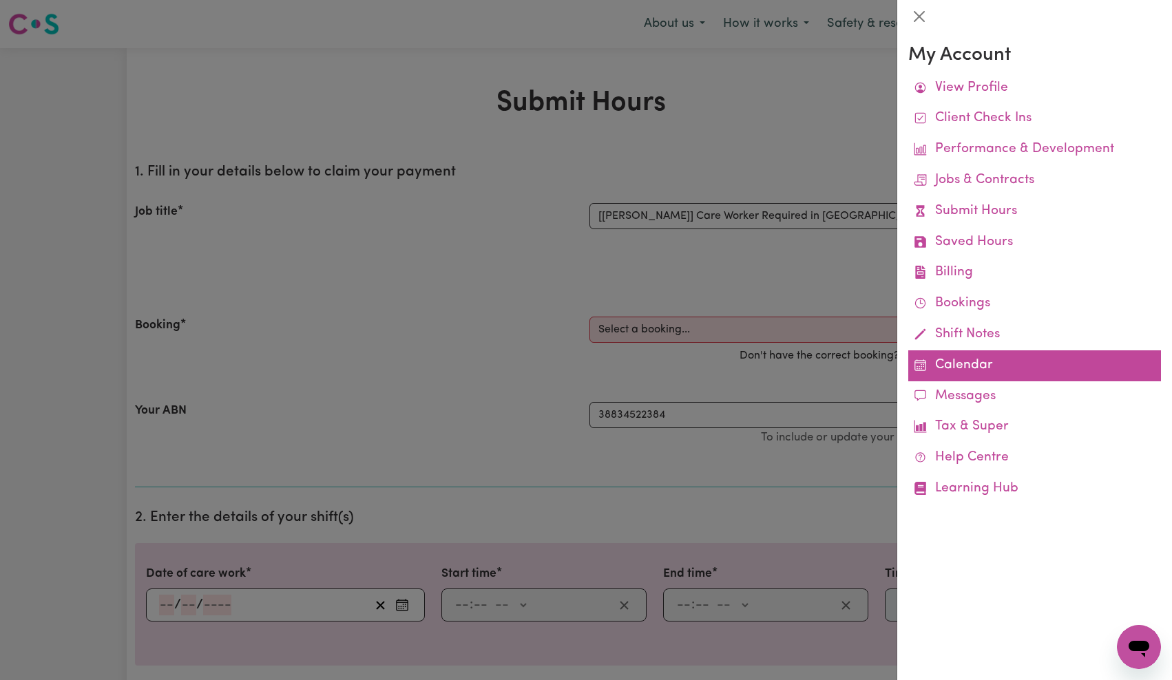
click at [949, 360] on link "Calendar" at bounding box center [1034, 365] width 253 height 31
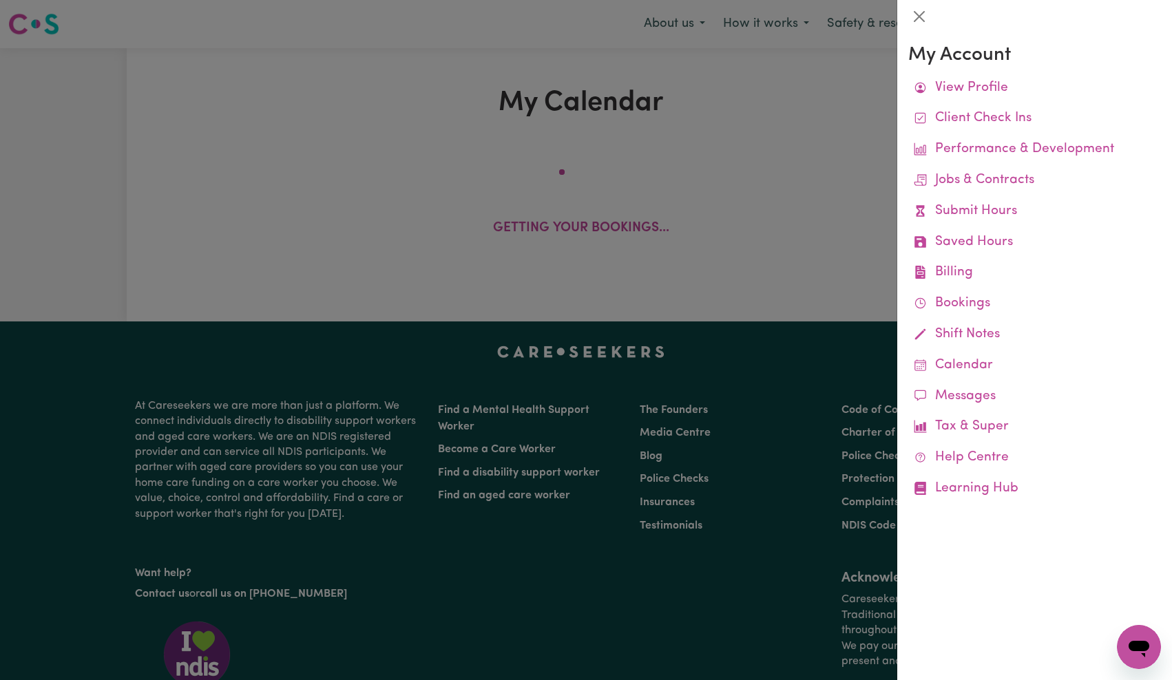
click at [688, 234] on div at bounding box center [586, 340] width 1172 height 680
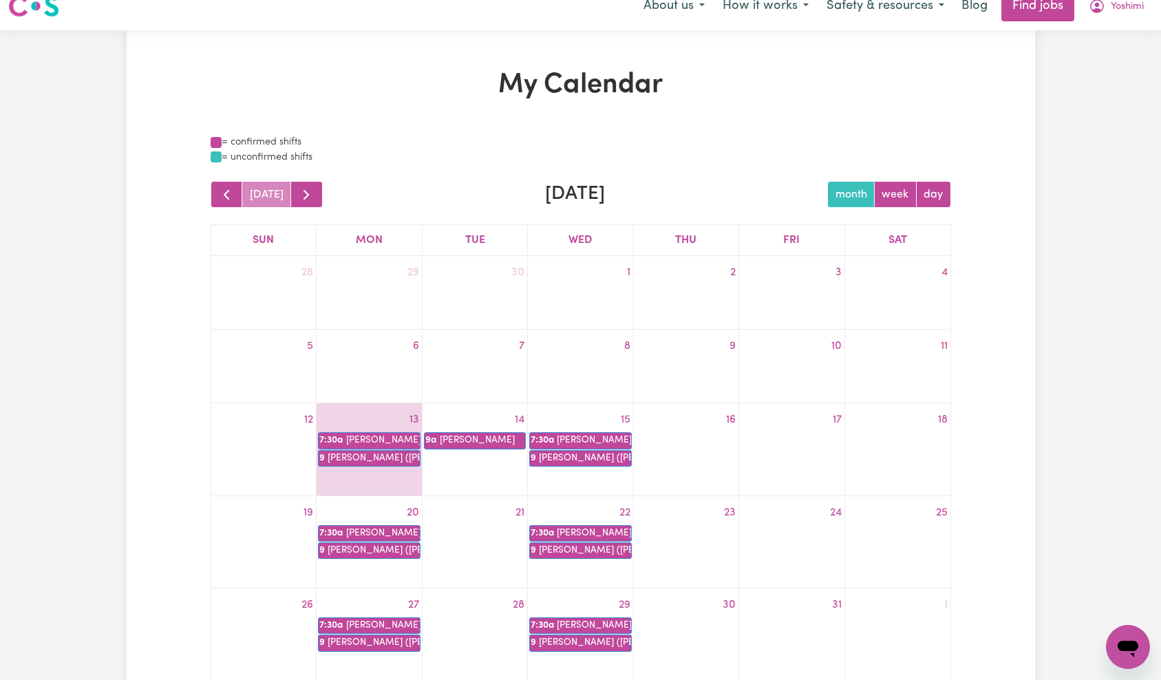
scroll to position [27, 0]
